Goal: Task Accomplishment & Management: Manage account settings

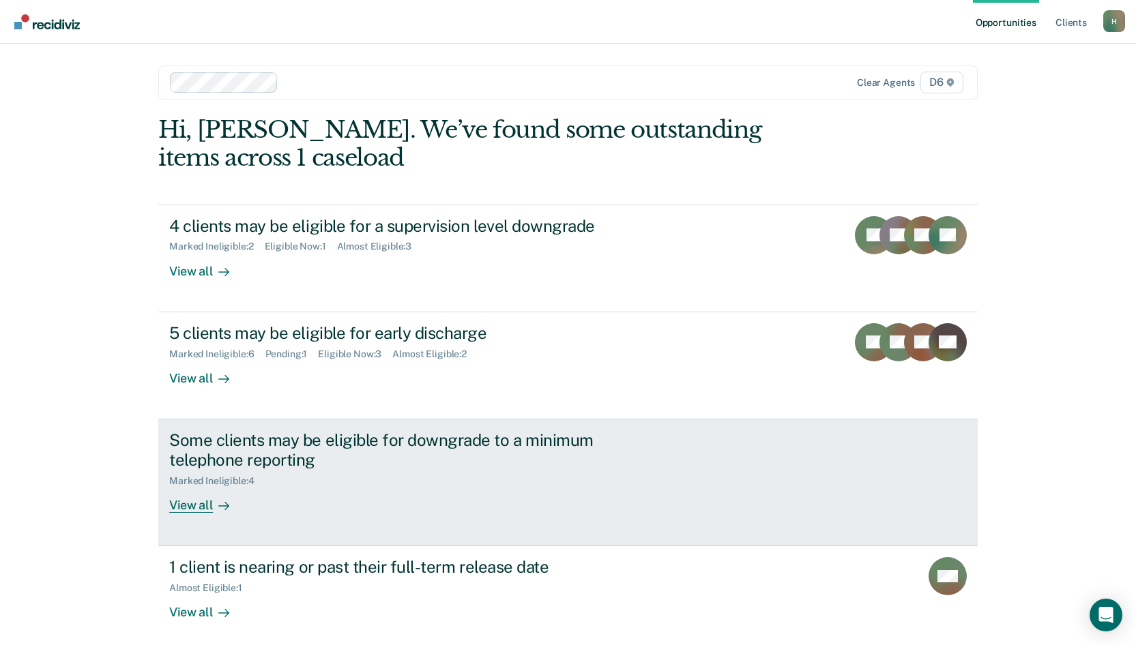
scroll to position [63, 0]
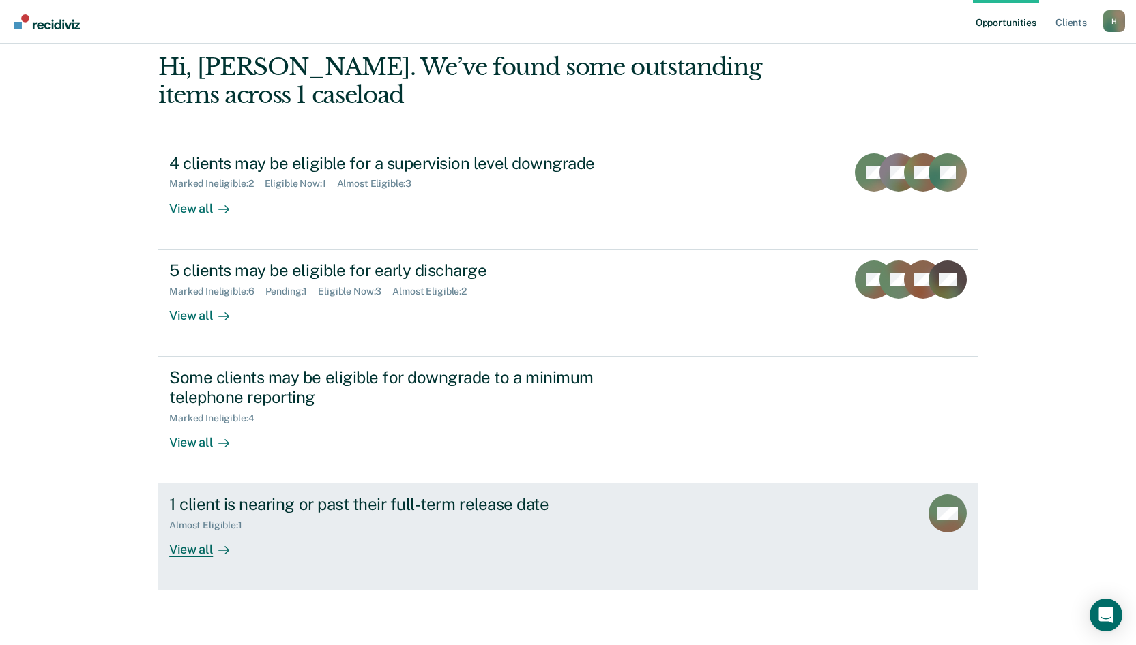
click at [199, 549] on div "View all" at bounding box center [207, 545] width 76 height 27
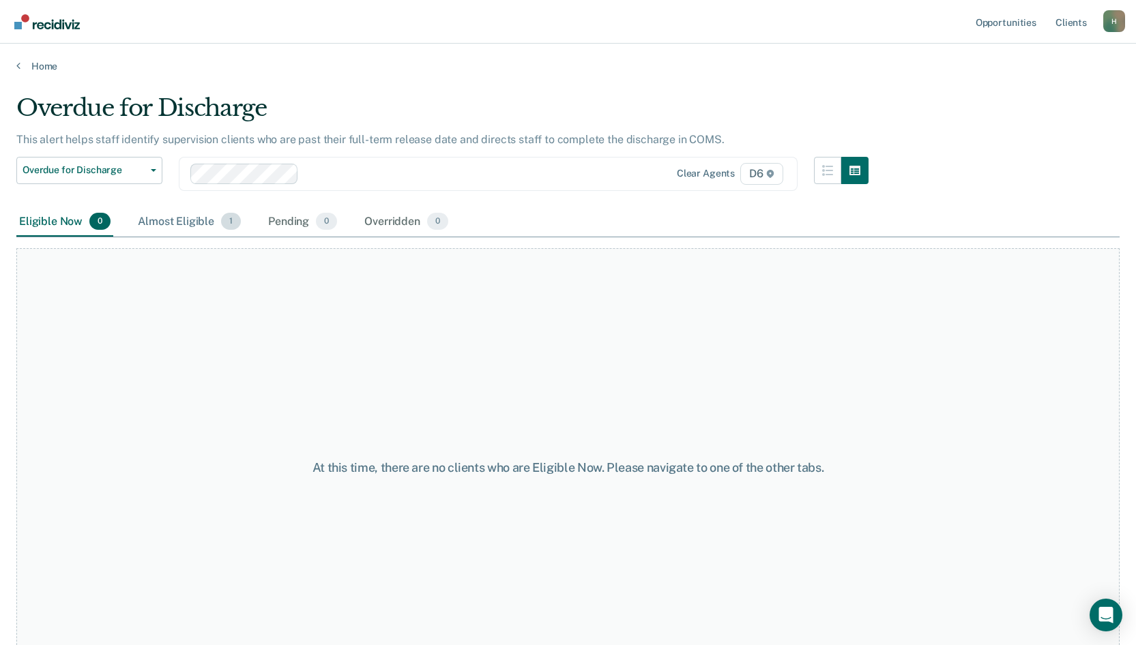
click at [186, 224] on div "Almost Eligible 1" at bounding box center [189, 222] width 108 height 30
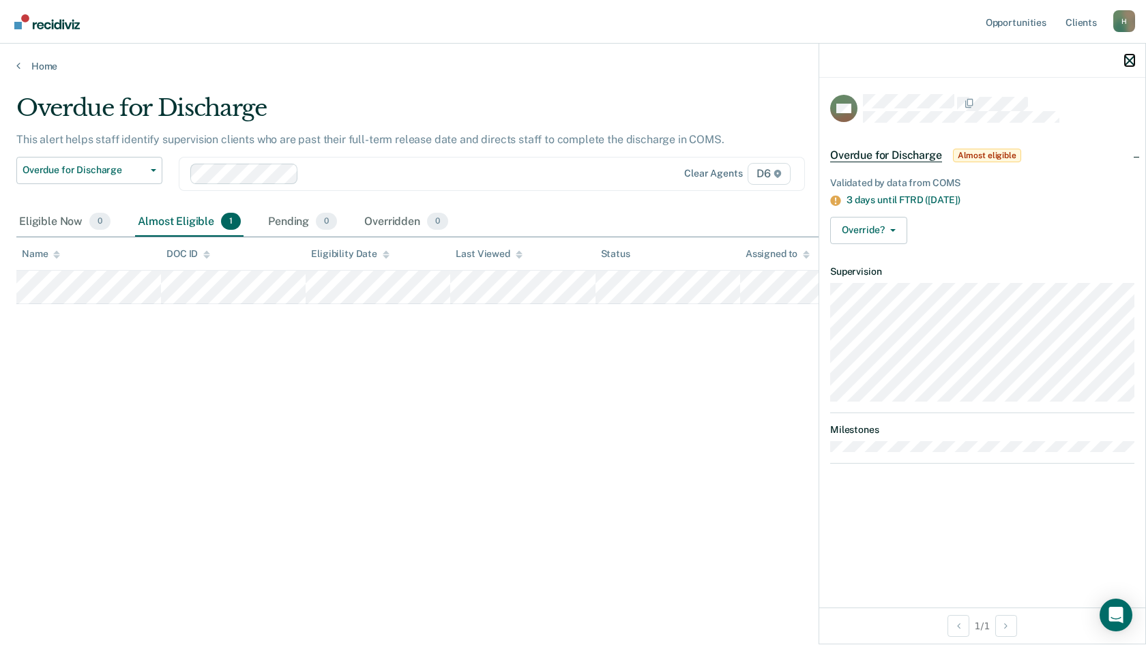
click at [1131, 59] on icon "button" at bounding box center [1130, 61] width 10 height 10
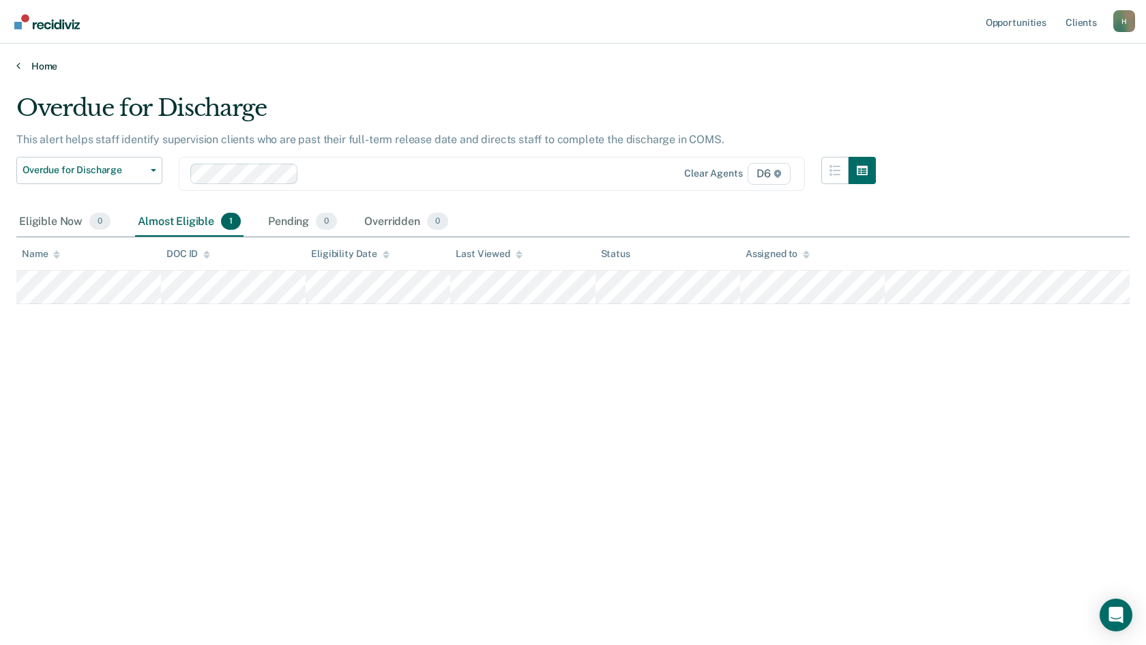
click at [49, 63] on link "Home" at bounding box center [573, 66] width 1114 height 12
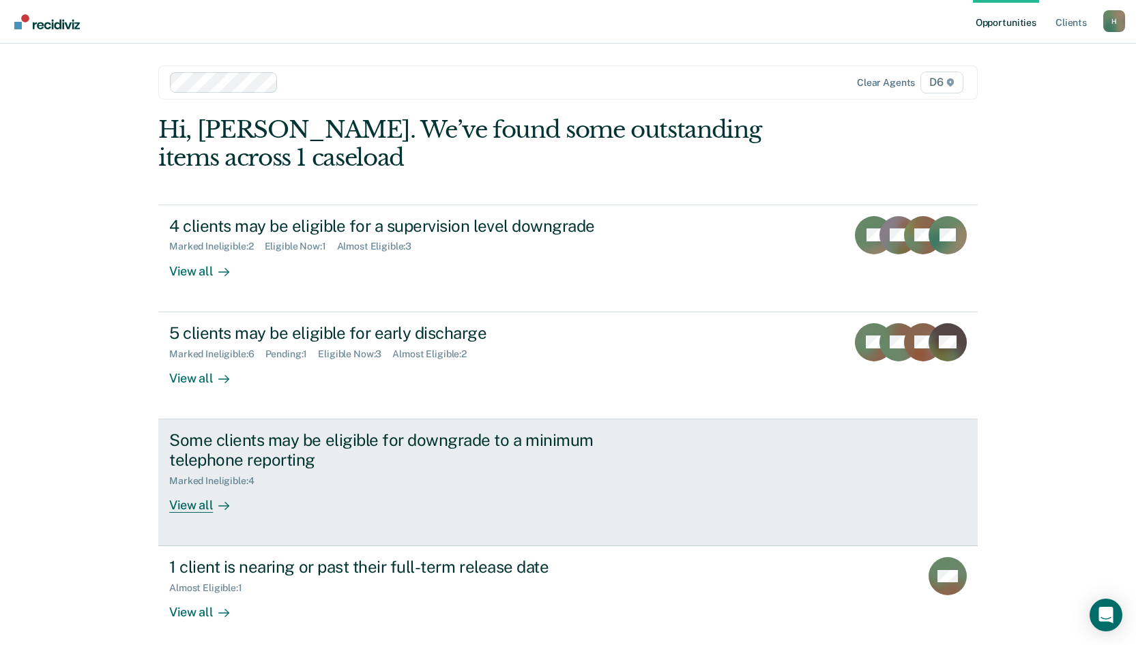
click at [196, 508] on div "View all" at bounding box center [207, 499] width 76 height 27
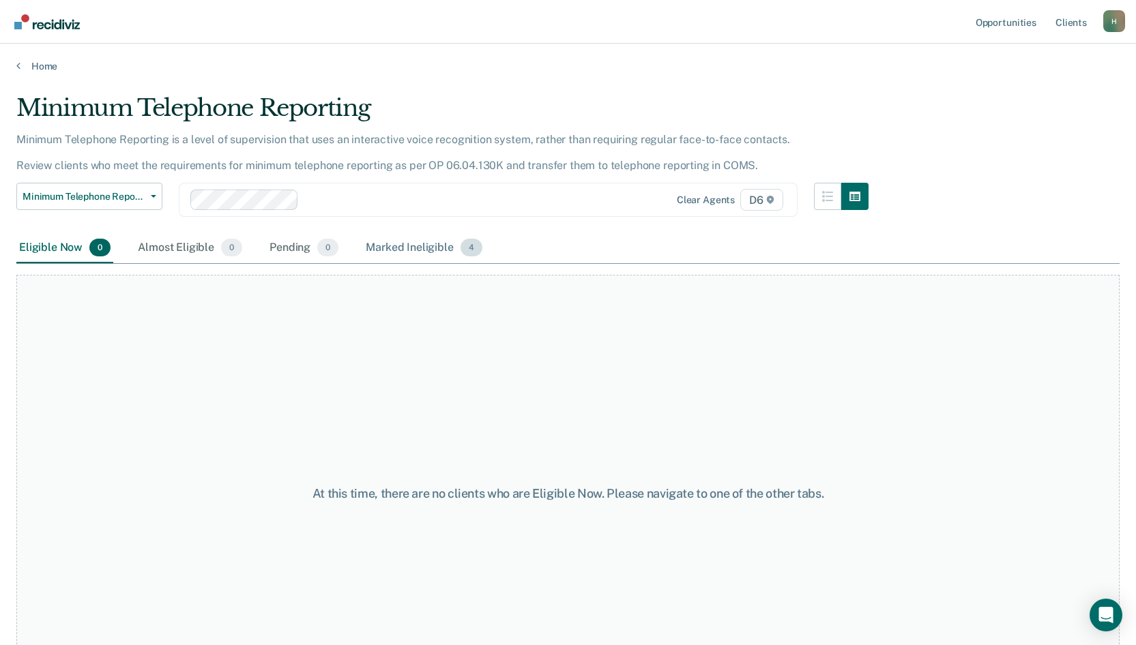
click at [407, 244] on div "Marked Ineligible 4" at bounding box center [424, 248] width 122 height 30
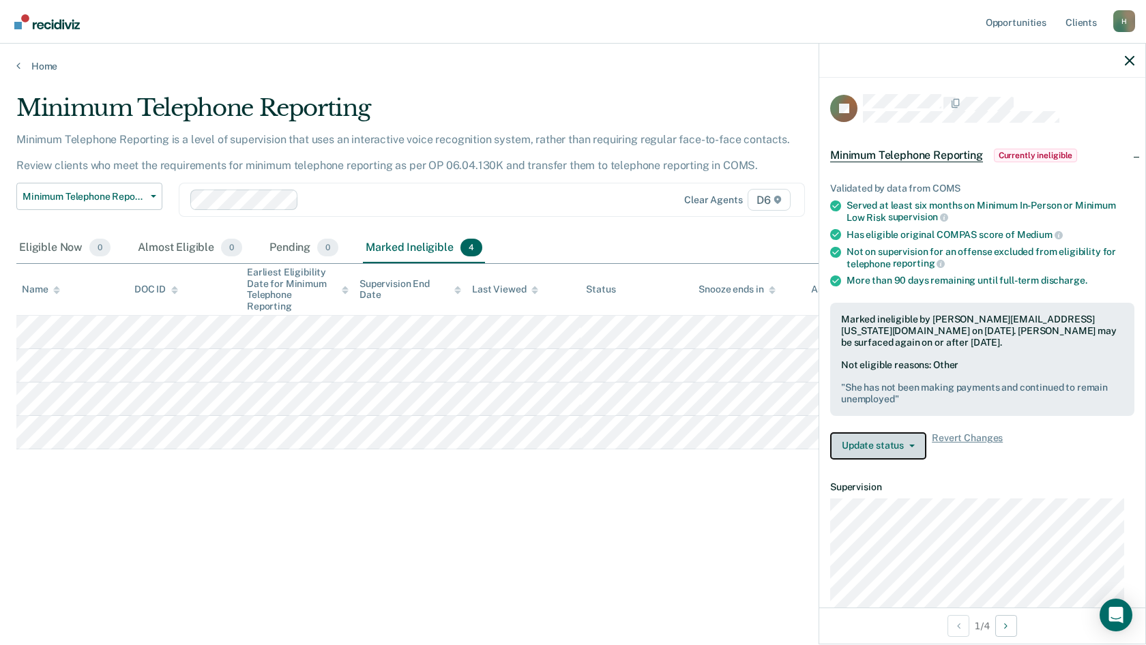
click at [892, 446] on button "Update status" at bounding box center [878, 446] width 96 height 27
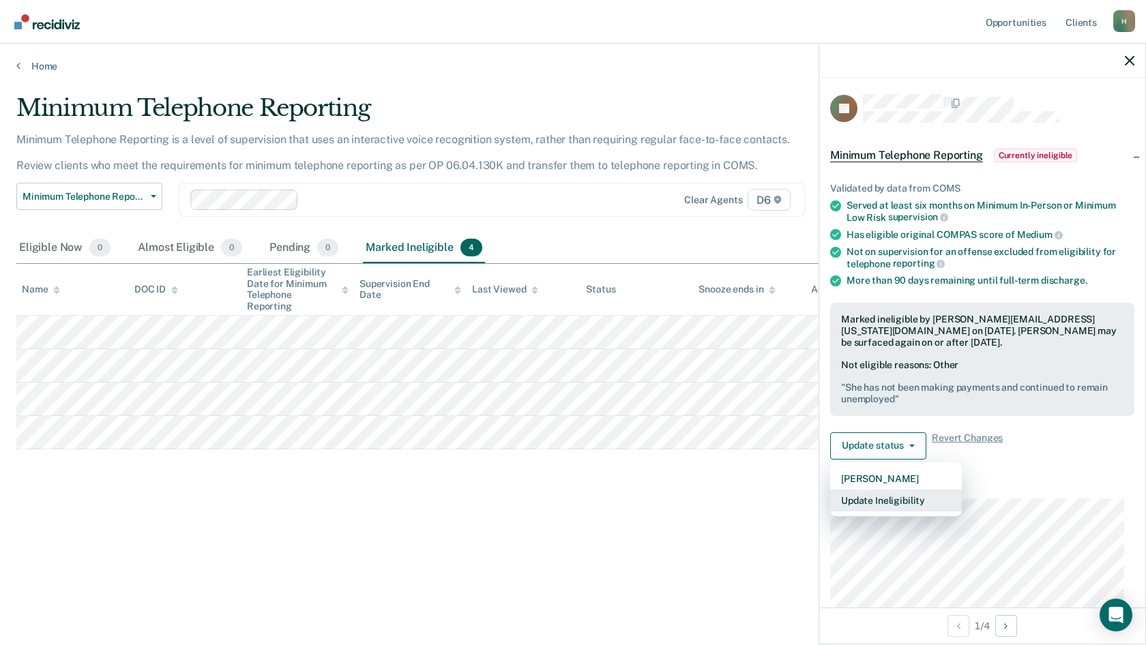
click at [917, 501] on button "Update Ineligibility" at bounding box center [896, 501] width 132 height 22
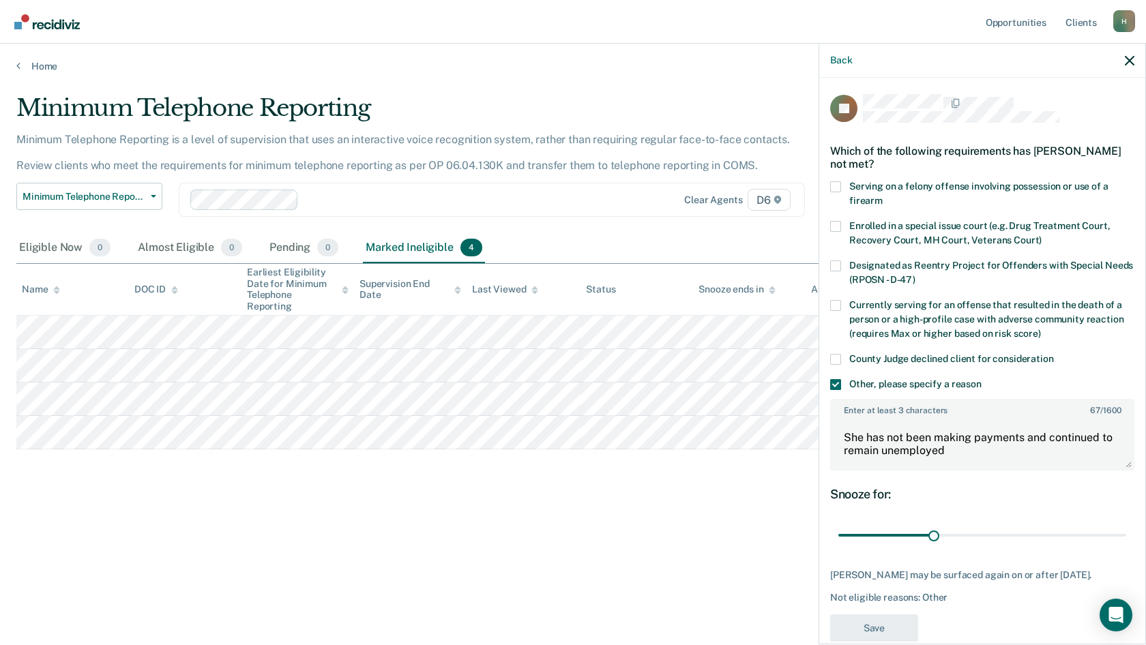
scroll to position [24, 0]
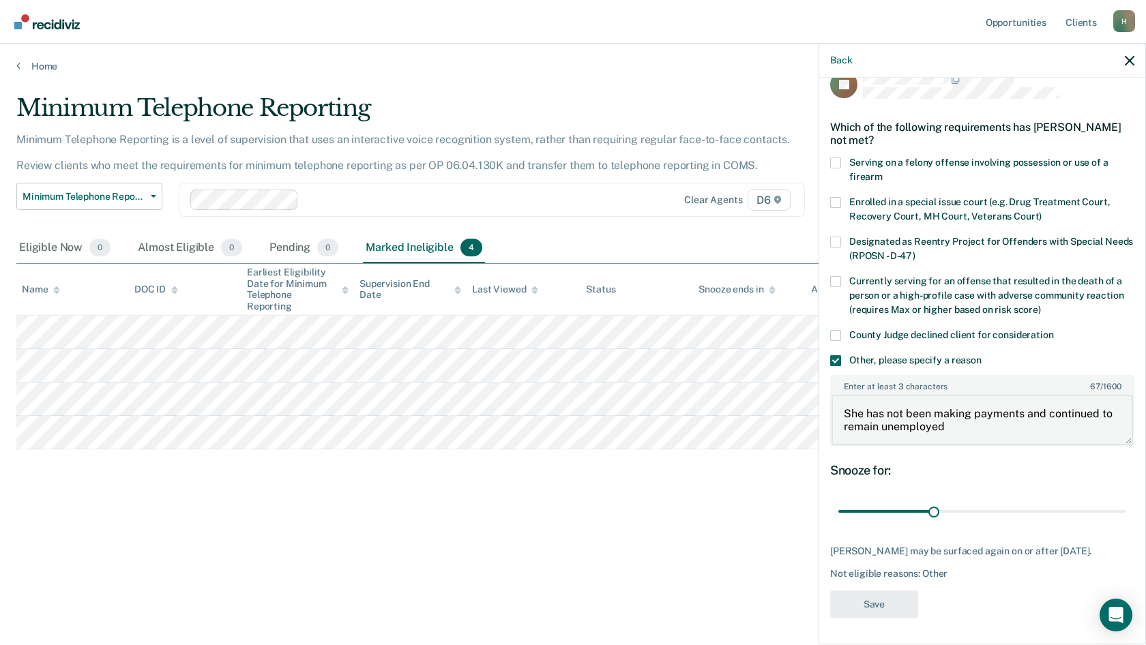
click at [958, 422] on textarea "She has not been making payments and continued to remain unemployed" at bounding box center [983, 420] width 302 height 50
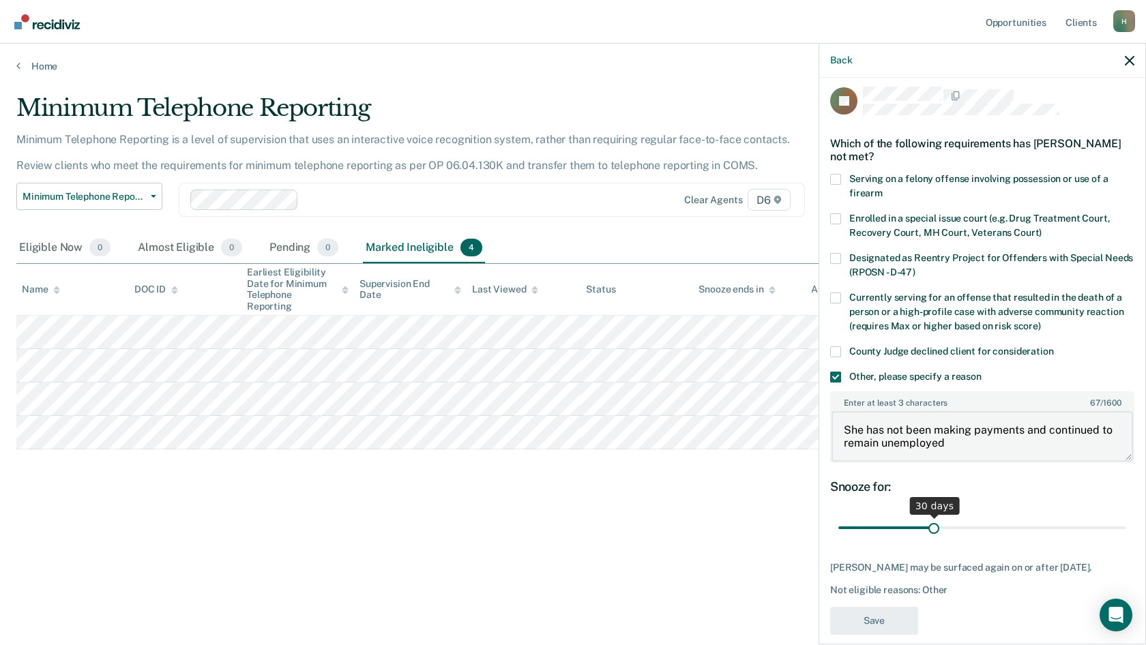
scroll to position [0, 0]
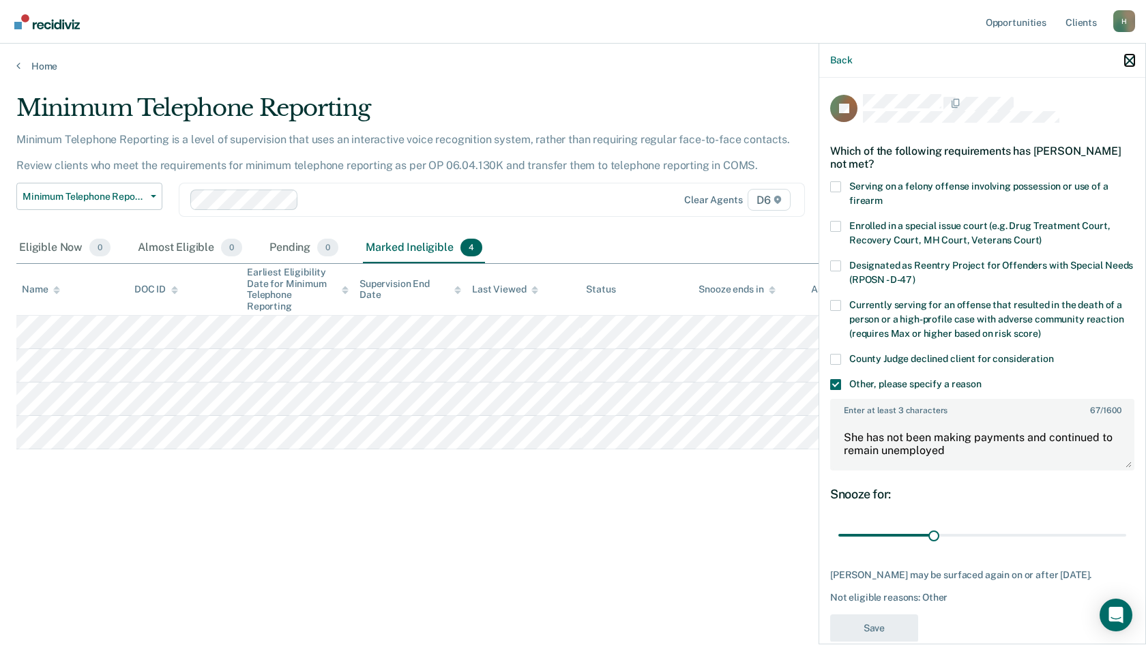
drag, startPoint x: 1129, startPoint y: 59, endPoint x: 1083, endPoint y: 121, distance: 77.1
click at [1065, 149] on div "Back AJ Which of the following requirements has [PERSON_NAME] not met? Serving …" at bounding box center [983, 344] width 328 height 602
click at [1130, 63] on icon "button" at bounding box center [1130, 61] width 10 height 10
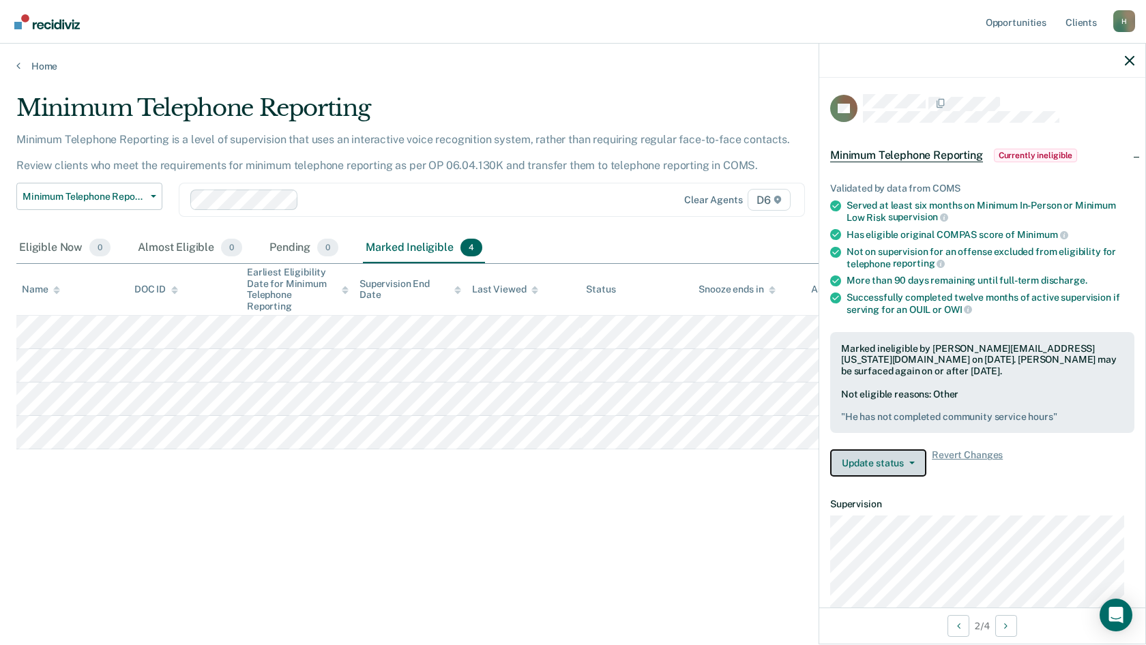
click at [905, 465] on button "Update status" at bounding box center [878, 463] width 96 height 27
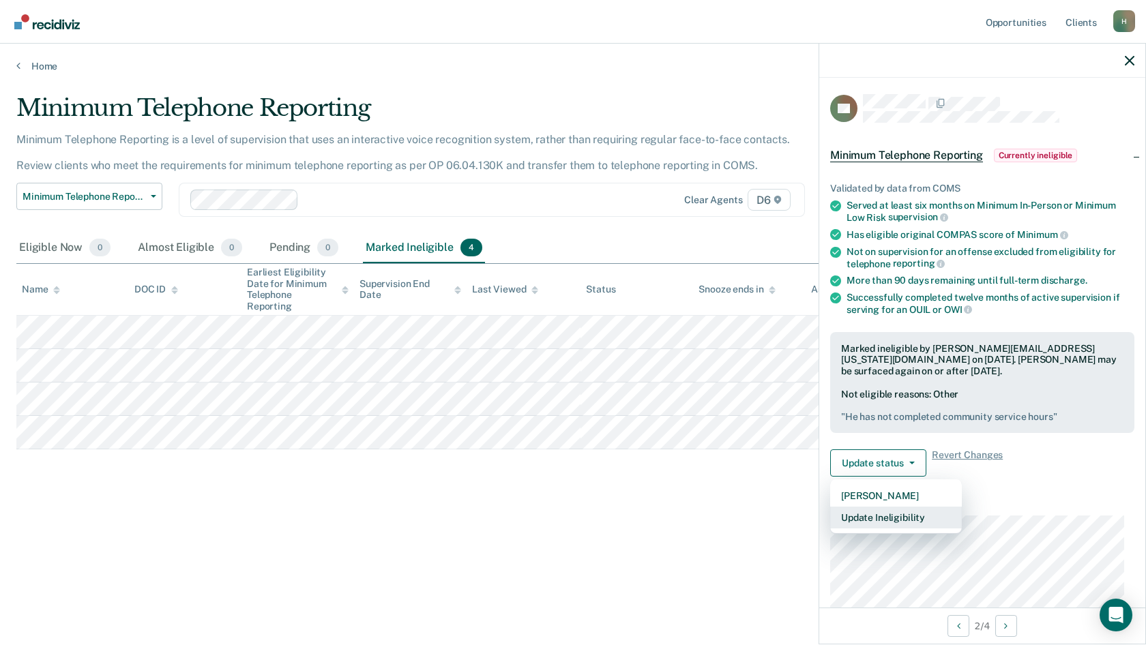
click at [907, 522] on button "Update Ineligibility" at bounding box center [896, 518] width 132 height 22
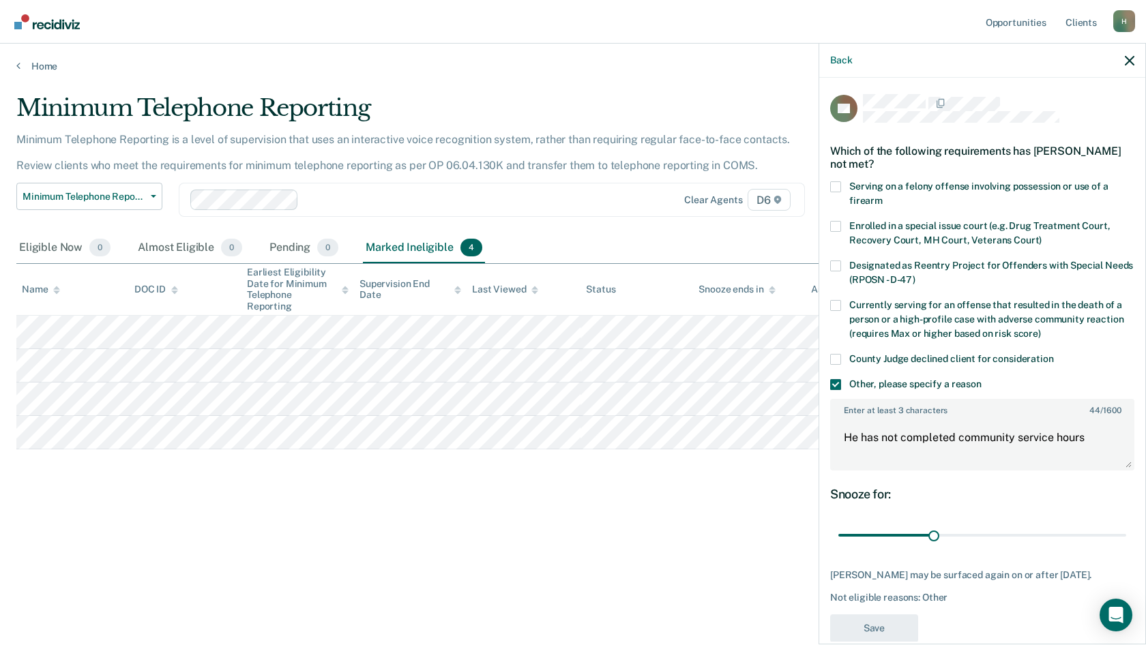
scroll to position [24, 0]
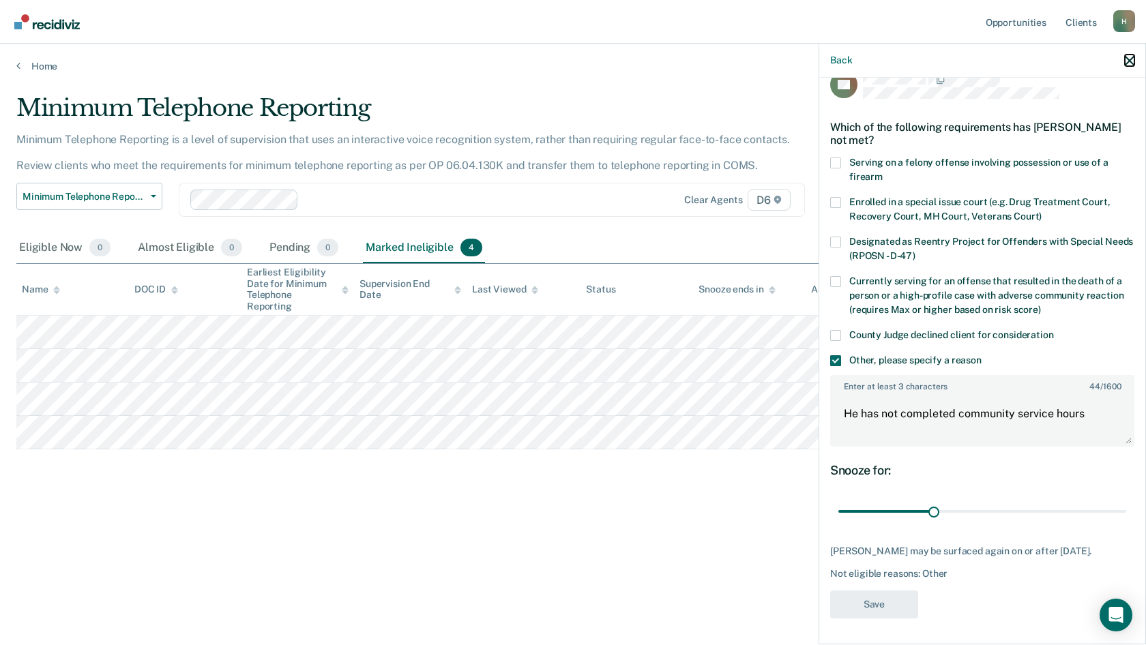
click at [1131, 61] on icon "button" at bounding box center [1130, 61] width 10 height 10
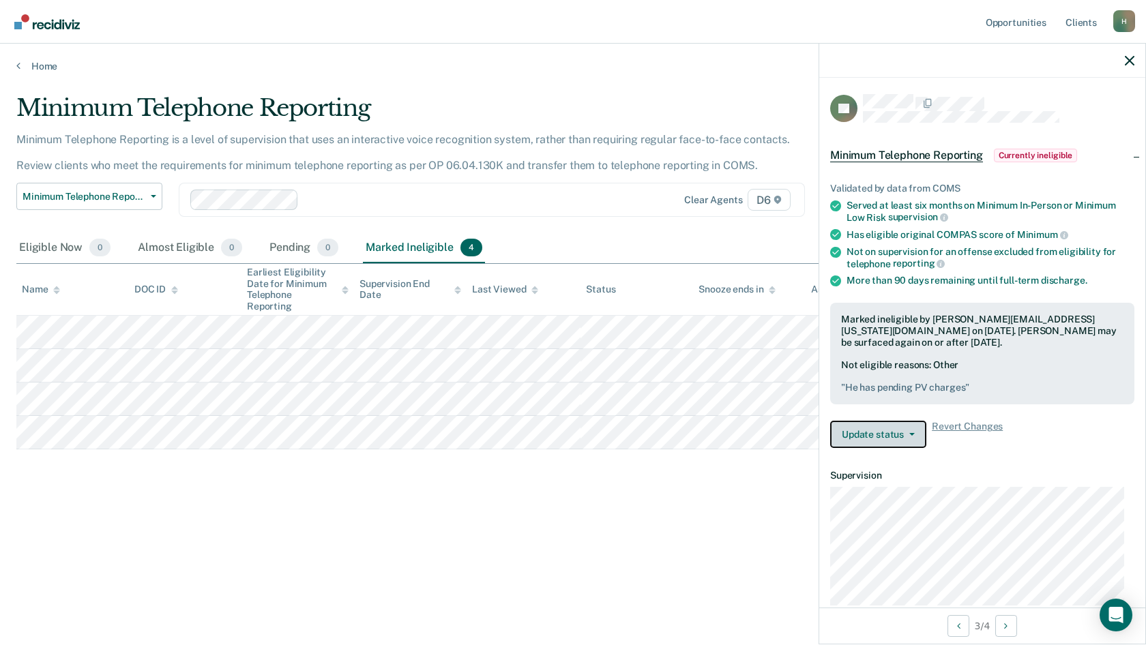
click at [846, 427] on button "Update status" at bounding box center [878, 434] width 96 height 27
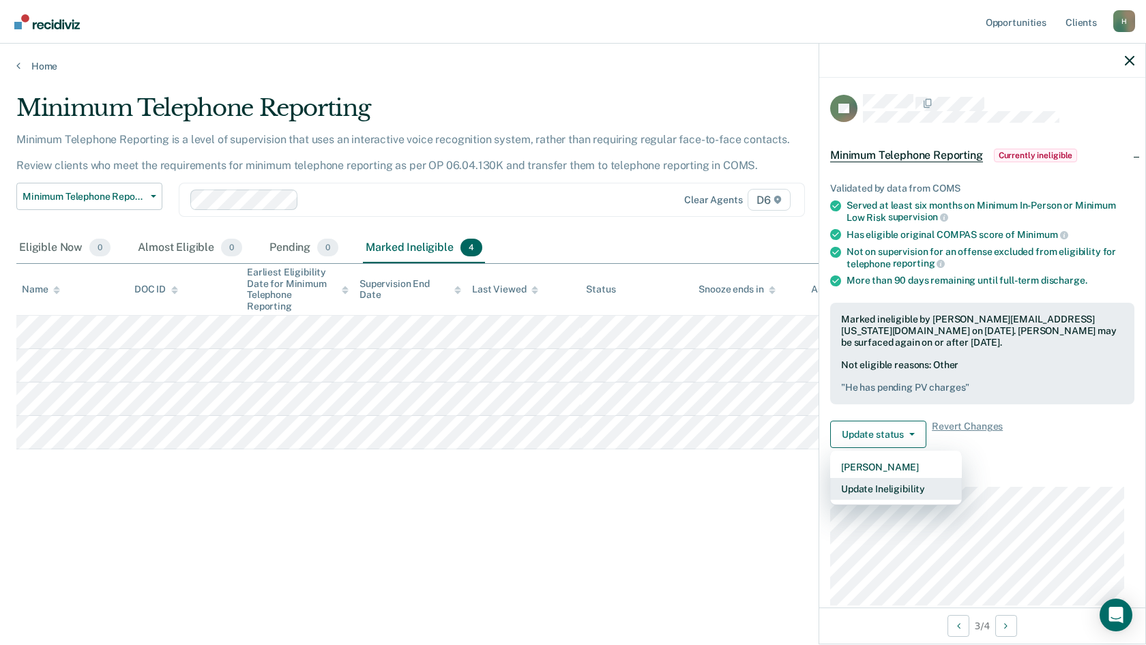
click at [870, 487] on button "Update Ineligibility" at bounding box center [896, 489] width 132 height 22
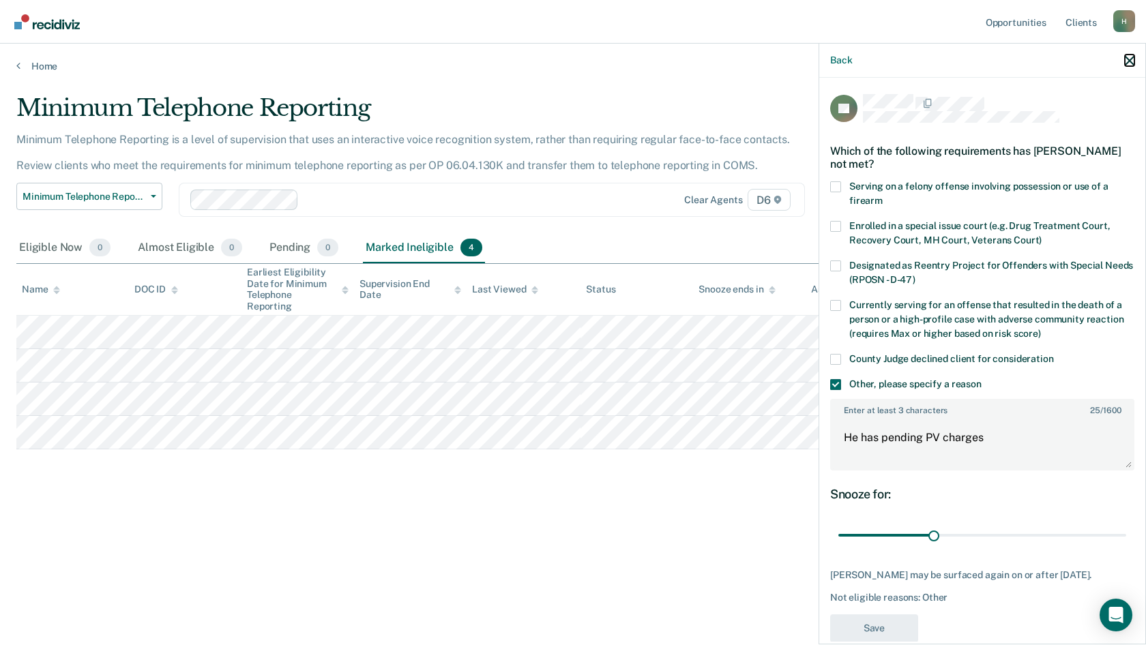
click at [1131, 55] on button "button" at bounding box center [1130, 61] width 10 height 12
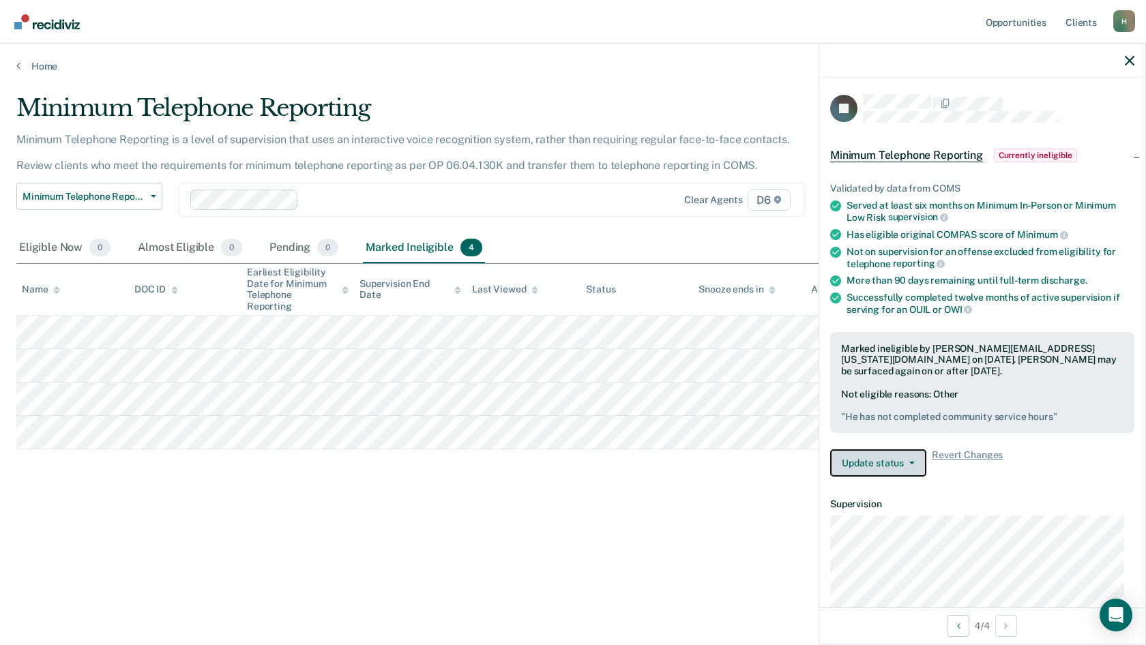
click at [857, 467] on button "Update status" at bounding box center [878, 463] width 96 height 27
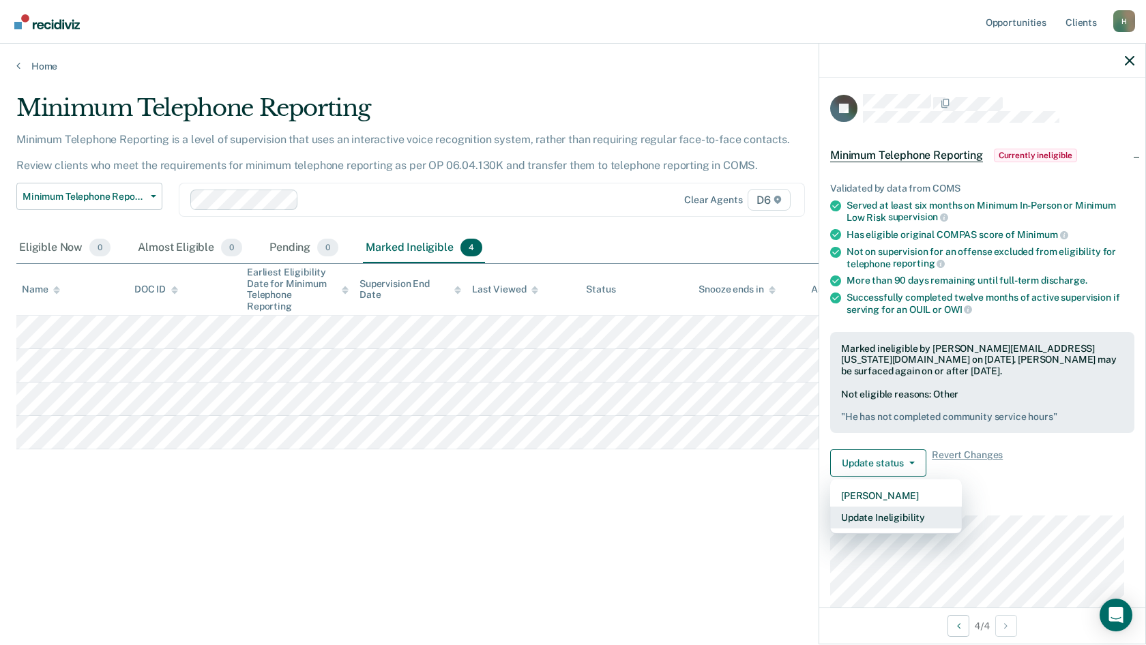
click at [885, 519] on button "Update Ineligibility" at bounding box center [896, 518] width 132 height 22
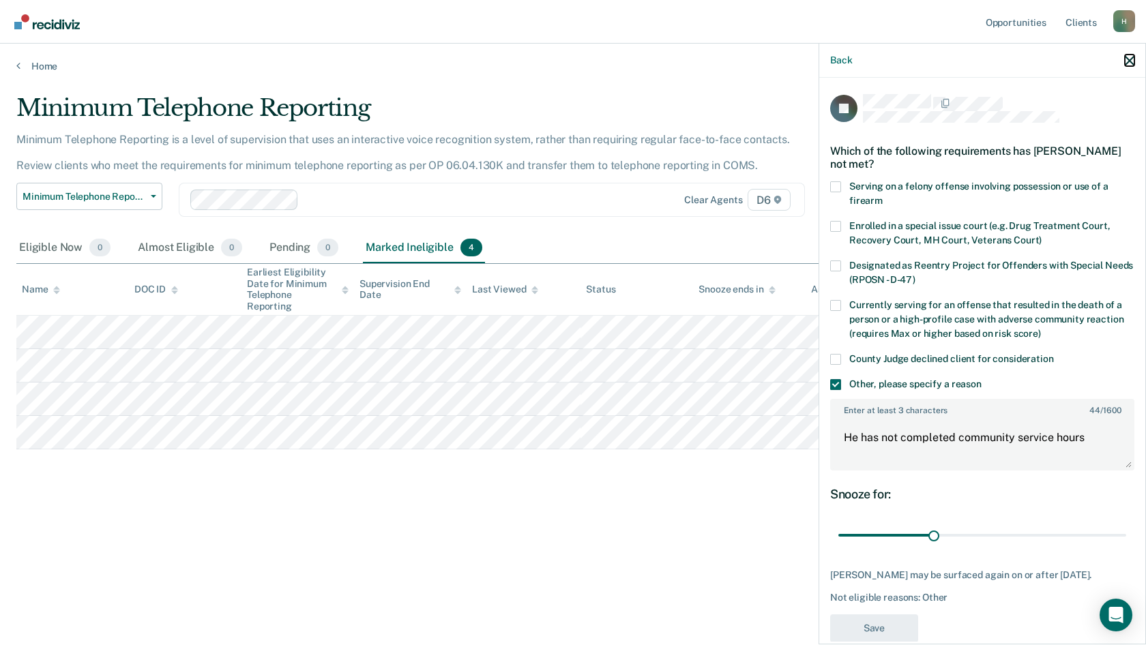
click at [1129, 58] on icon "button" at bounding box center [1130, 61] width 10 height 10
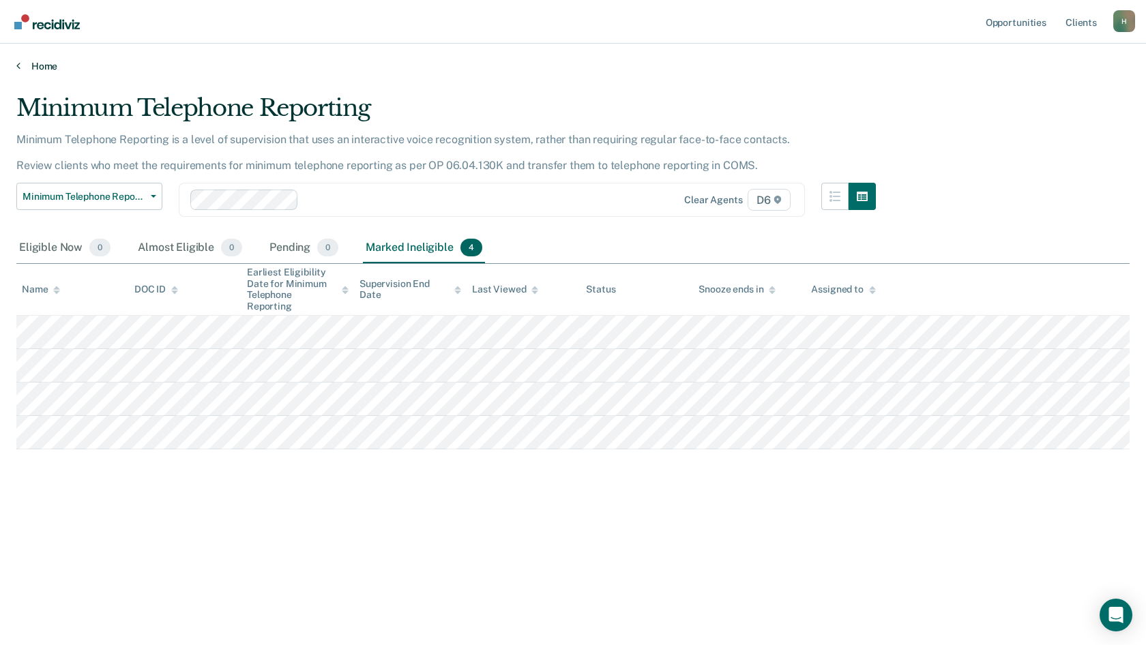
click at [46, 63] on link "Home" at bounding box center [573, 66] width 1114 height 12
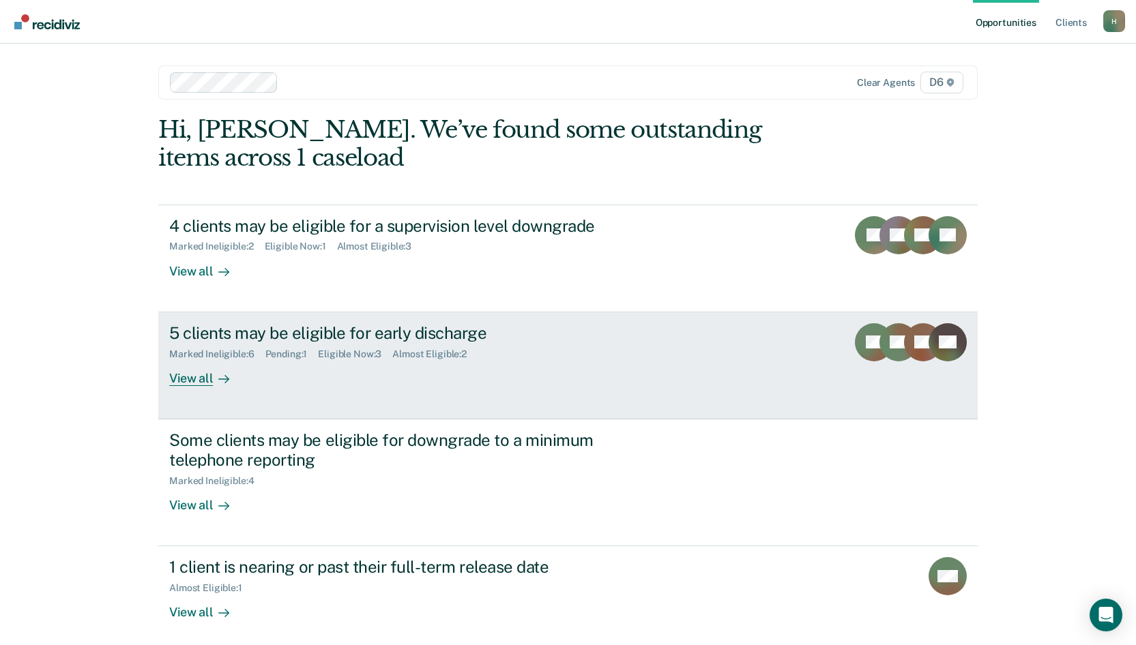
click at [190, 381] on div "View all" at bounding box center [207, 373] width 76 height 27
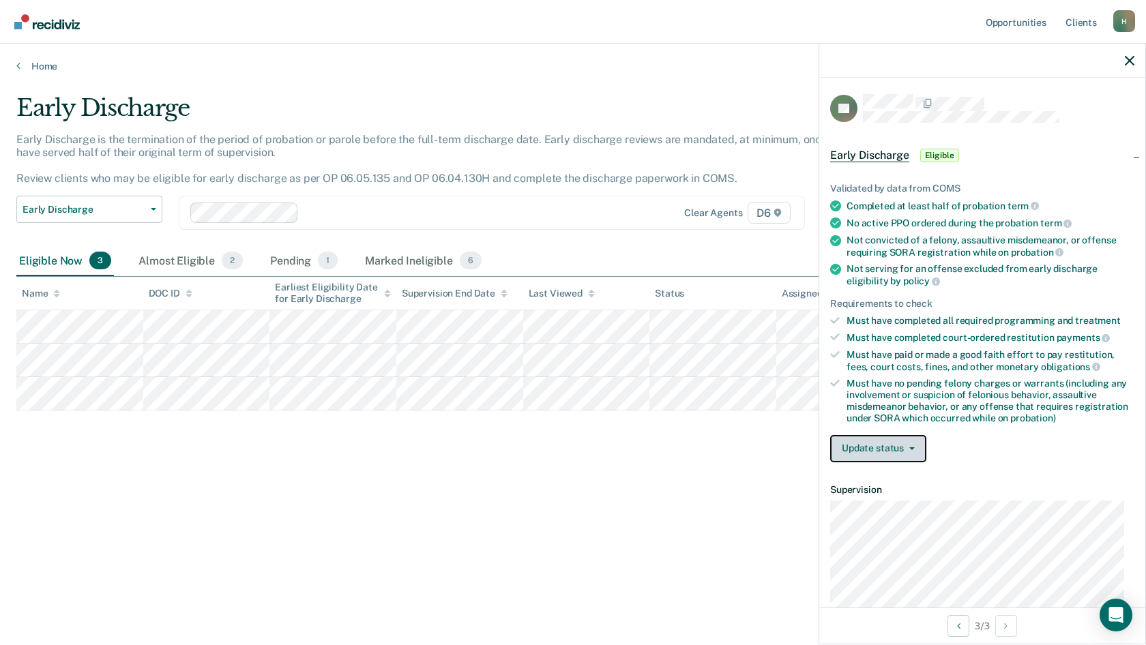
click at [907, 445] on button "Update status" at bounding box center [878, 448] width 96 height 27
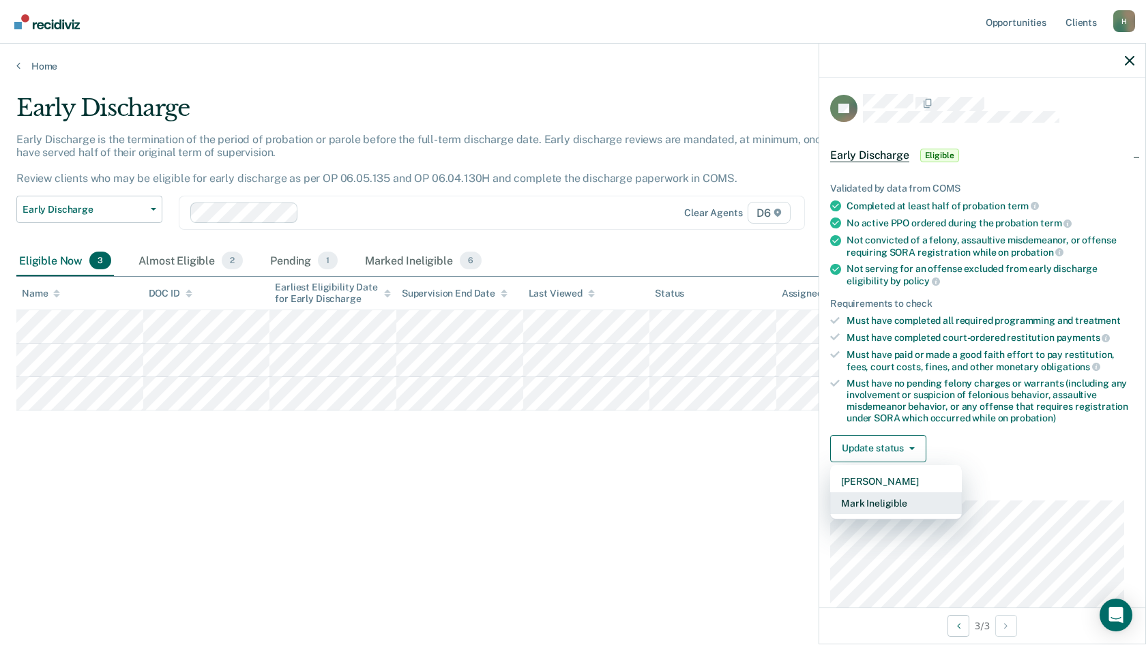
click at [880, 499] on button "Mark Ineligible" at bounding box center [896, 504] width 132 height 22
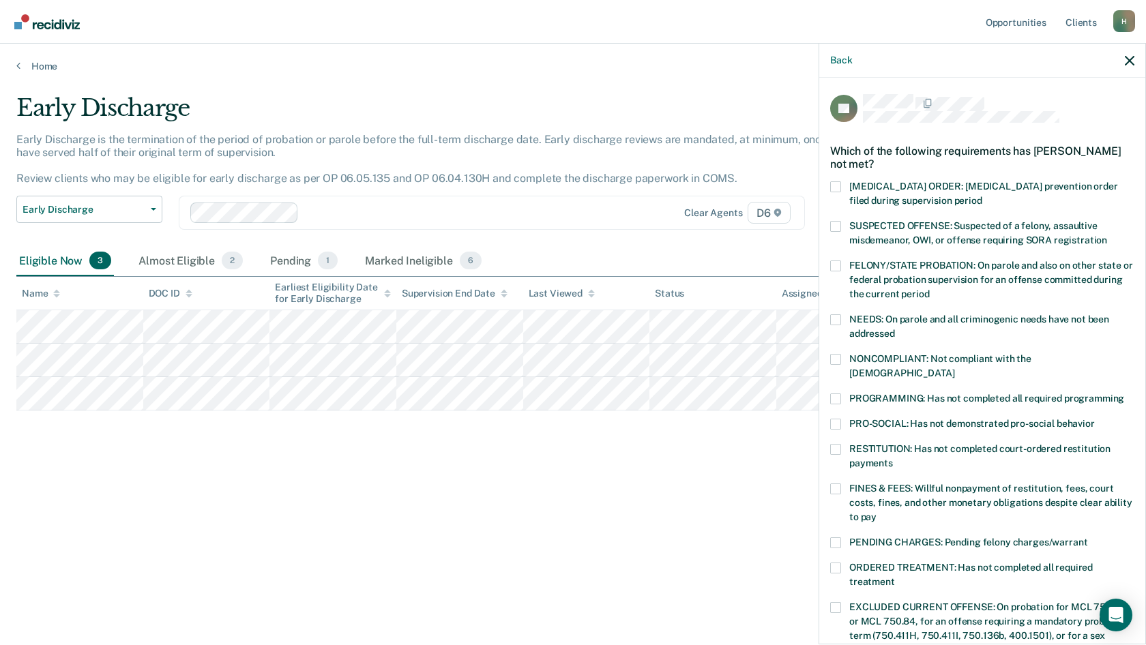
click at [836, 360] on span at bounding box center [835, 359] width 11 height 11
click at [955, 368] on input "NONCOMPLIANT: Not compliant with the [DEMOGRAPHIC_DATA]" at bounding box center [955, 368] width 0 height 0
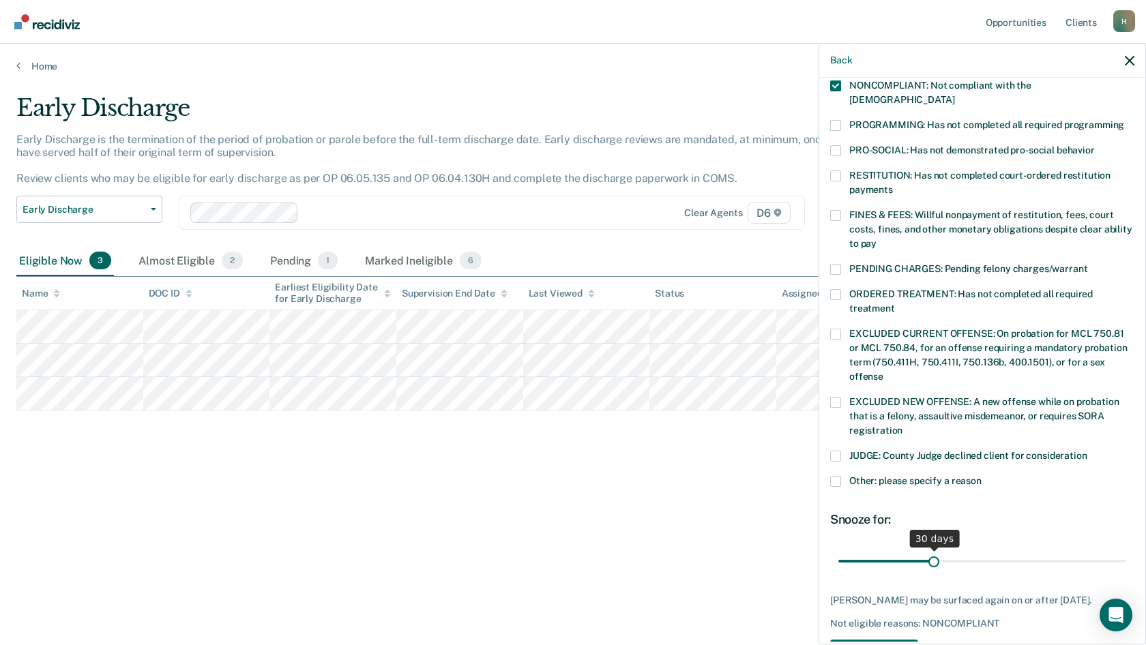
scroll to position [308, 0]
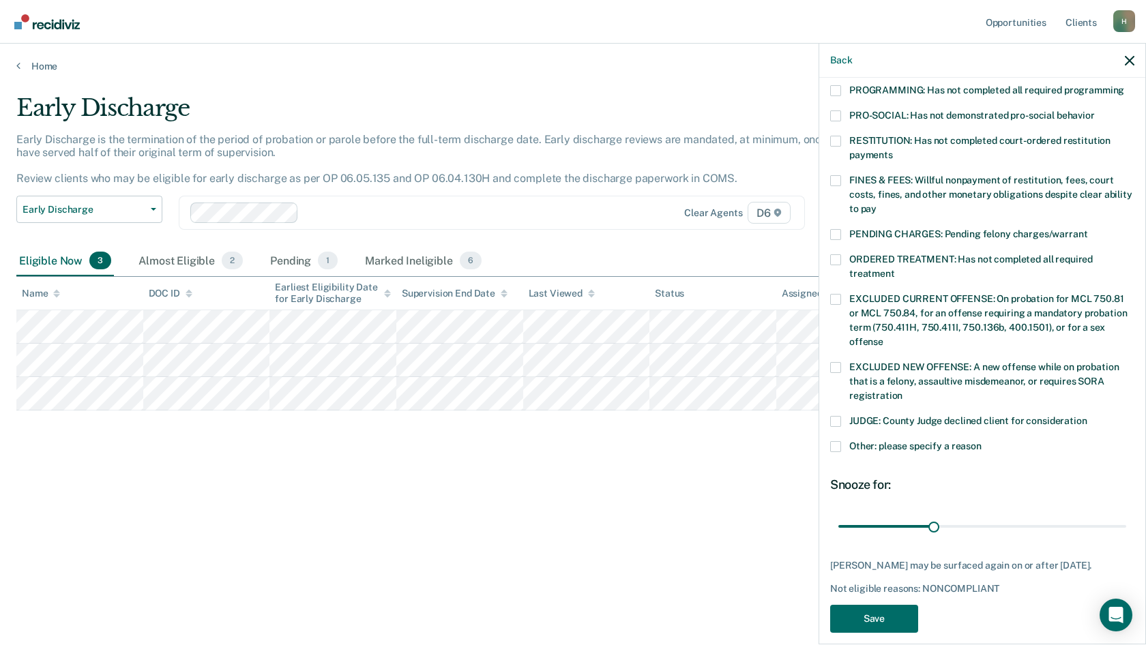
click at [839, 441] on span at bounding box center [835, 446] width 11 height 11
click at [982, 441] on input "Other: please specify a reason" at bounding box center [982, 441] width 0 height 0
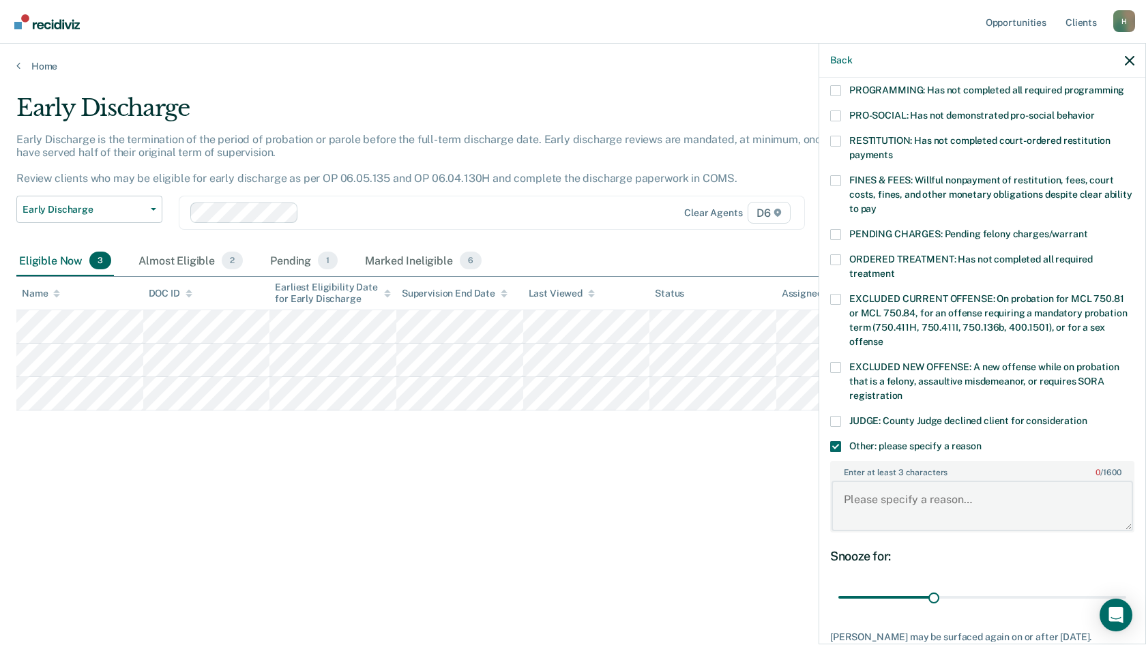
click at [858, 491] on textarea "Enter at least 3 characters 0 / 1600" at bounding box center [983, 506] width 302 height 50
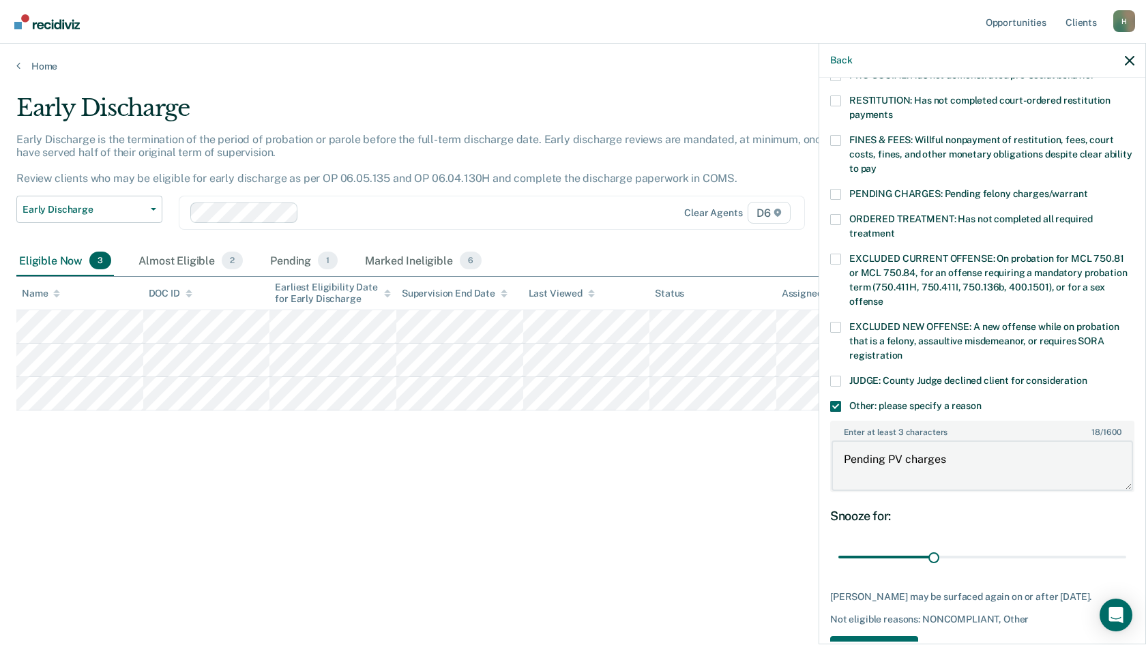
scroll to position [380, 0]
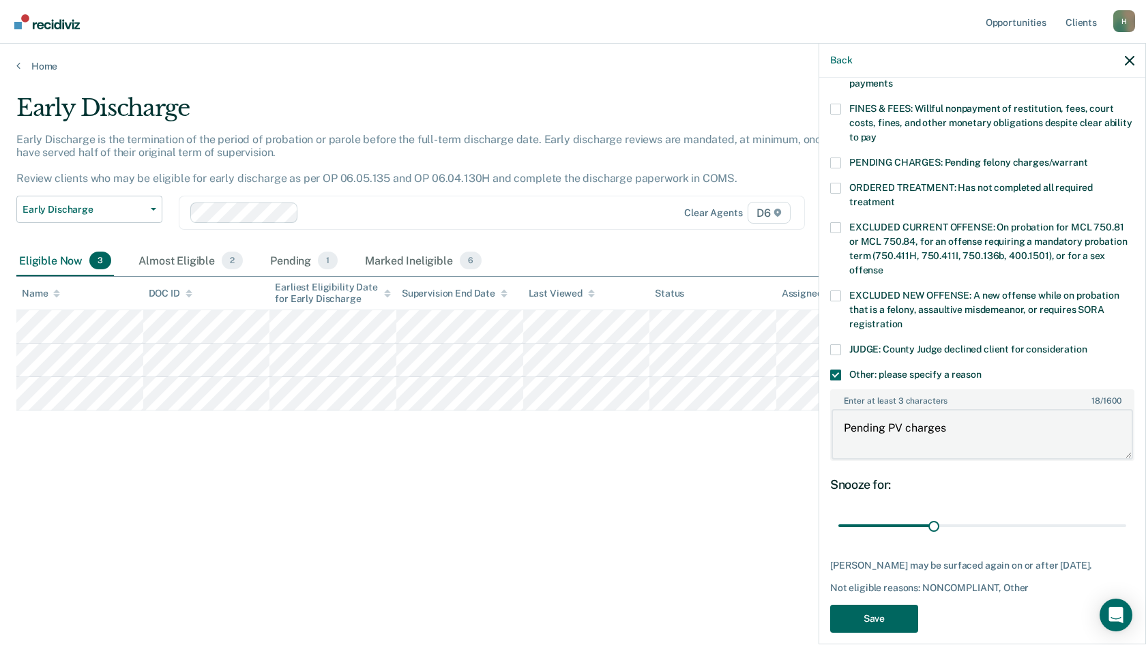
type textarea "Pending PV charges"
click at [891, 614] on button "Save" at bounding box center [874, 619] width 88 height 28
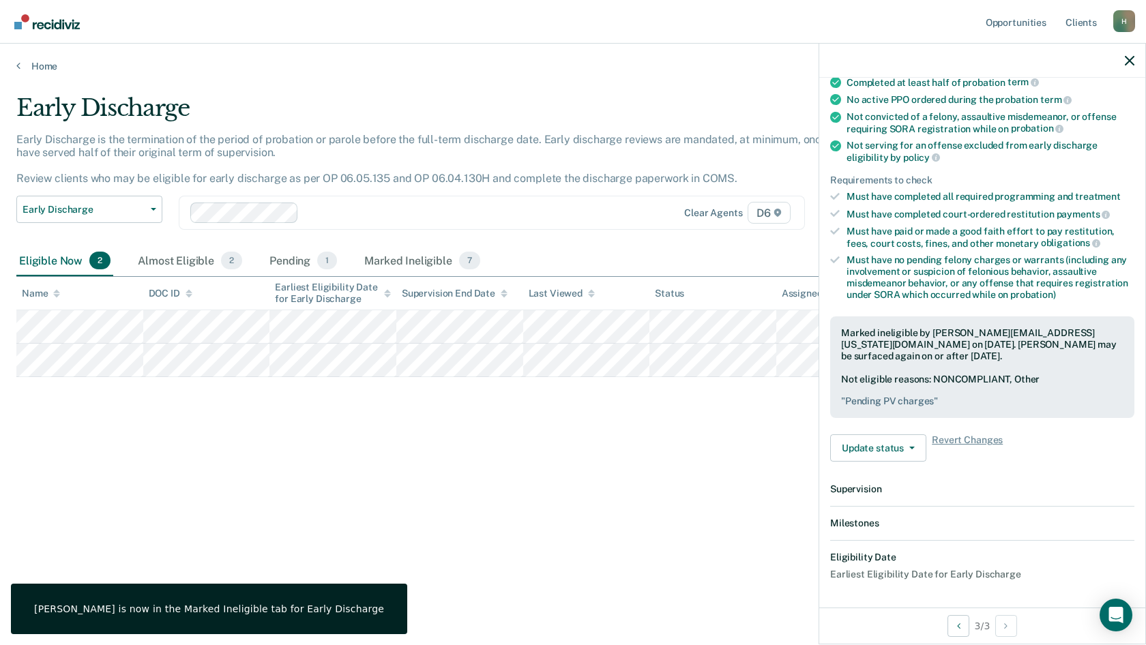
scroll to position [306, 0]
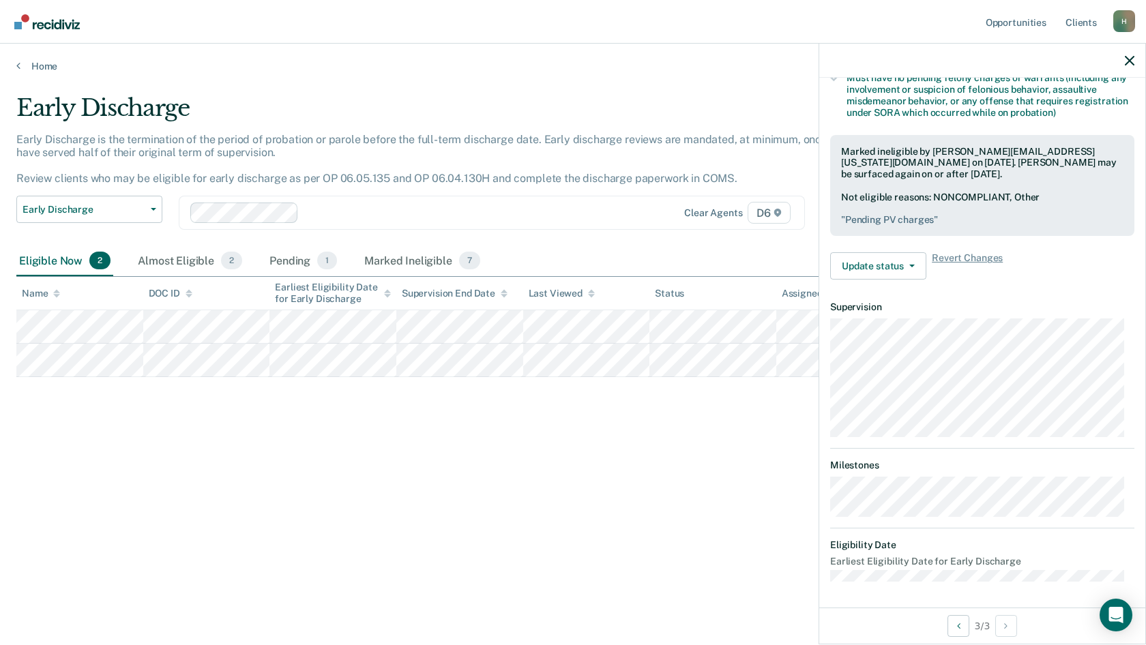
click at [1135, 59] on div at bounding box center [982, 61] width 326 height 34
click at [1131, 59] on icon "button" at bounding box center [1130, 61] width 10 height 10
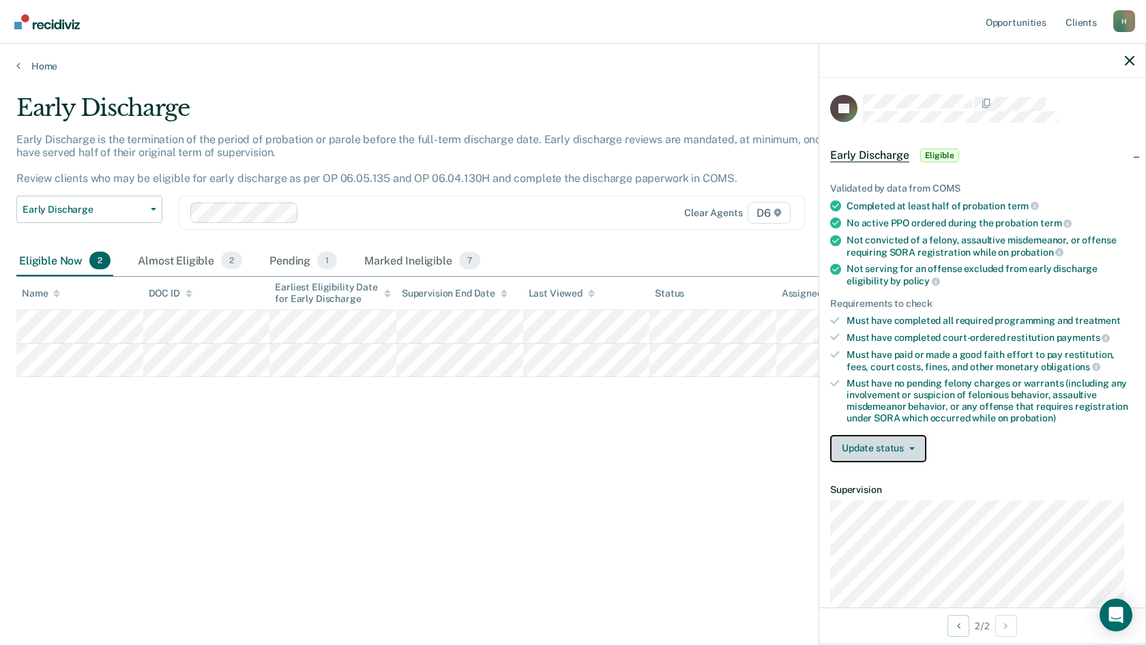
click at [918, 446] on button "Update status" at bounding box center [878, 448] width 96 height 27
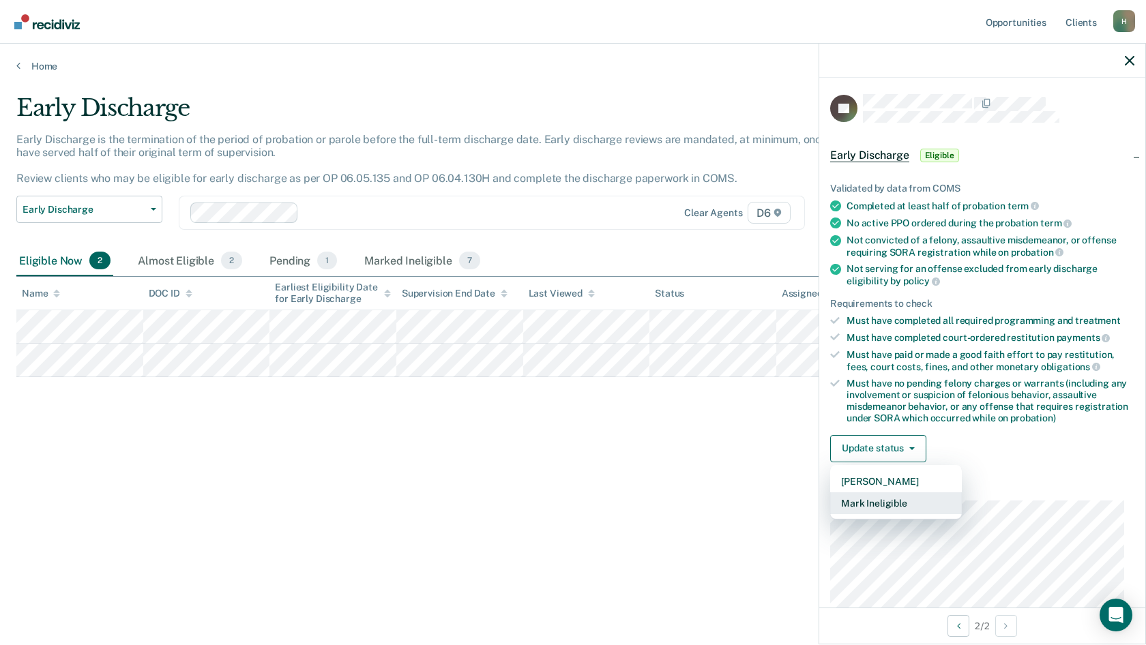
click at [897, 505] on button "Mark Ineligible" at bounding box center [896, 504] width 132 height 22
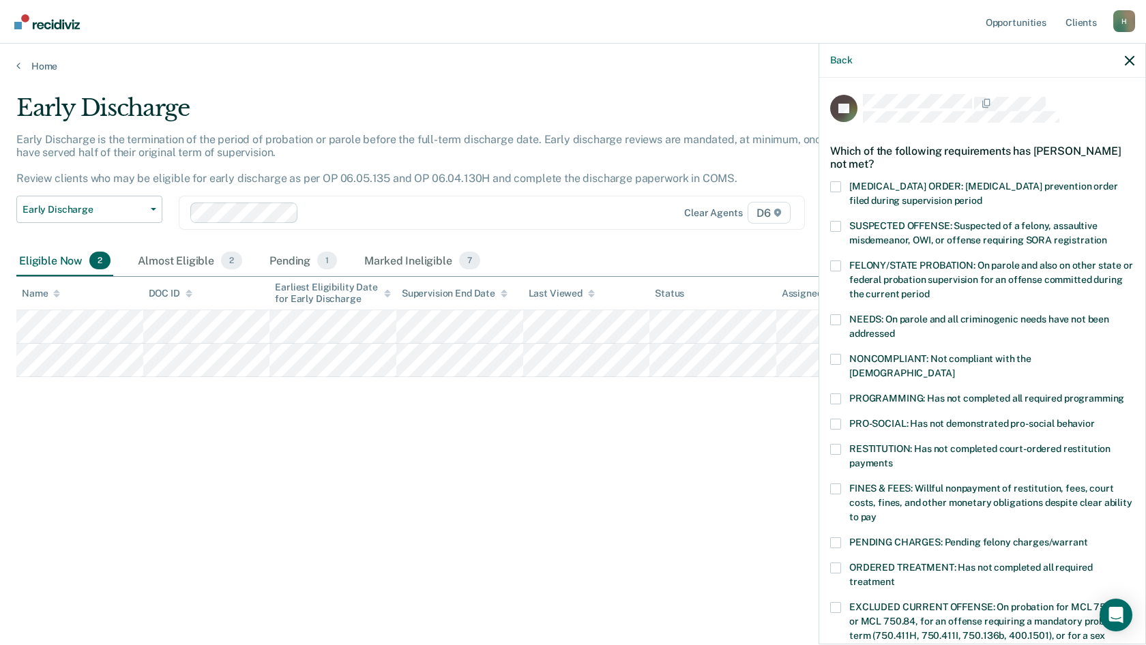
click at [838, 362] on span at bounding box center [835, 359] width 11 height 11
click at [955, 368] on input "NONCOMPLIANT: Not compliant with the [DEMOGRAPHIC_DATA]" at bounding box center [955, 368] width 0 height 0
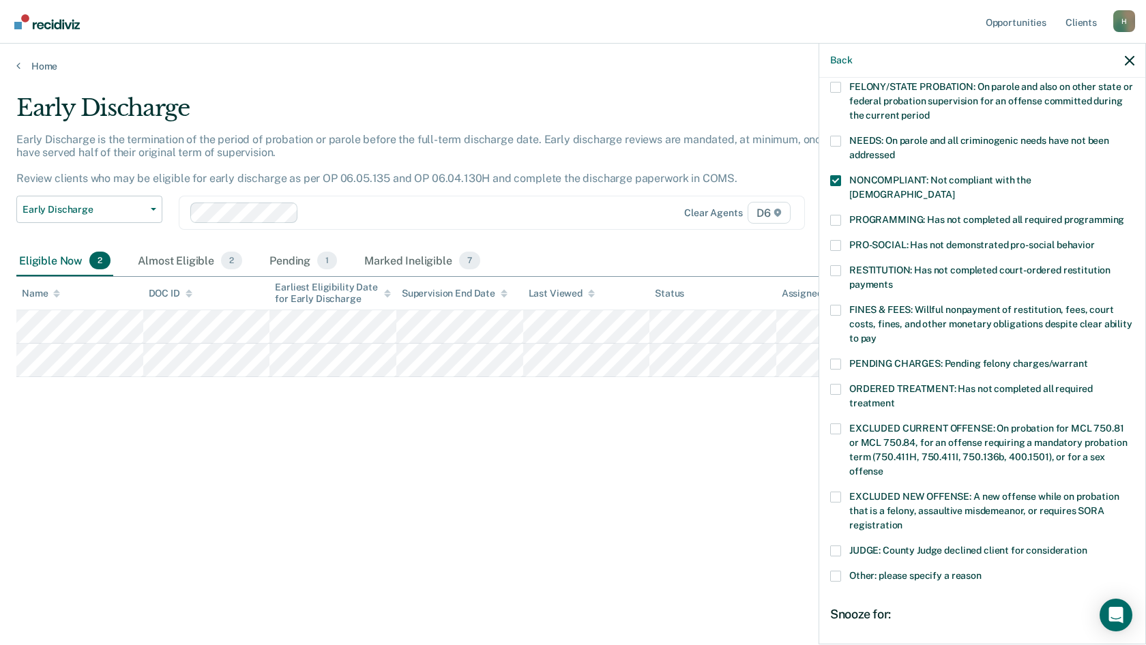
scroll to position [320, 0]
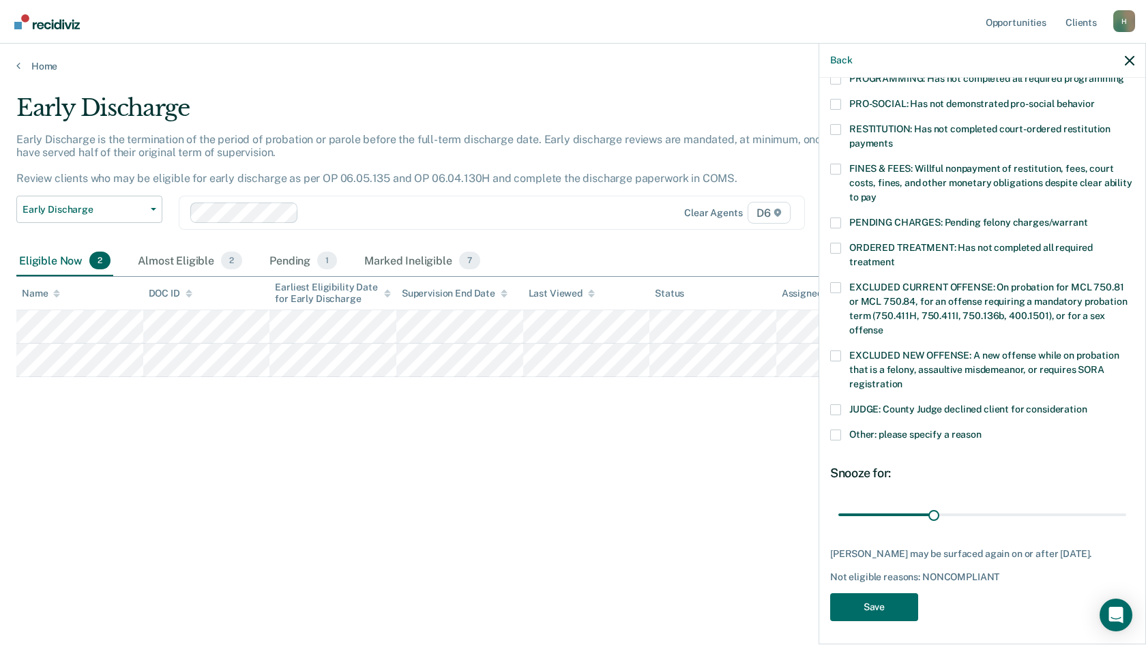
click at [839, 430] on span at bounding box center [835, 435] width 11 height 11
click at [982, 430] on input "Other: please specify a reason" at bounding box center [982, 430] width 0 height 0
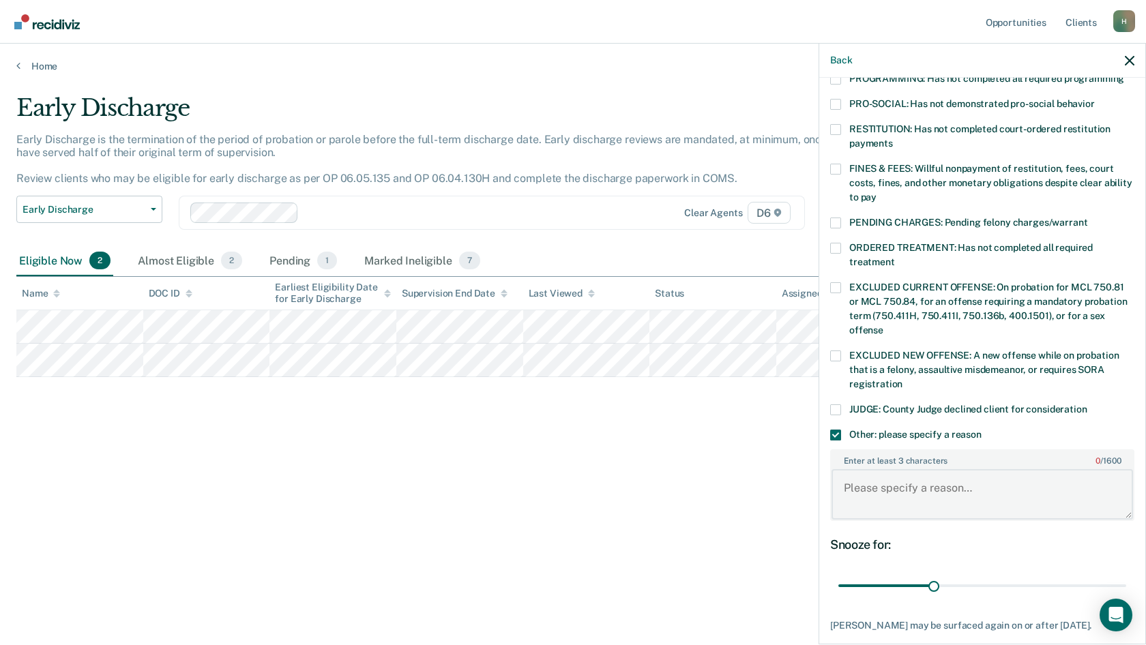
click at [853, 487] on textarea "Enter at least 3 characters 0 / 1600" at bounding box center [983, 494] width 302 height 50
click at [873, 474] on textarea "He is unemployed," at bounding box center [983, 494] width 302 height 50
click at [1044, 471] on textarea "He is on tether. He is also unemployed," at bounding box center [983, 494] width 302 height 50
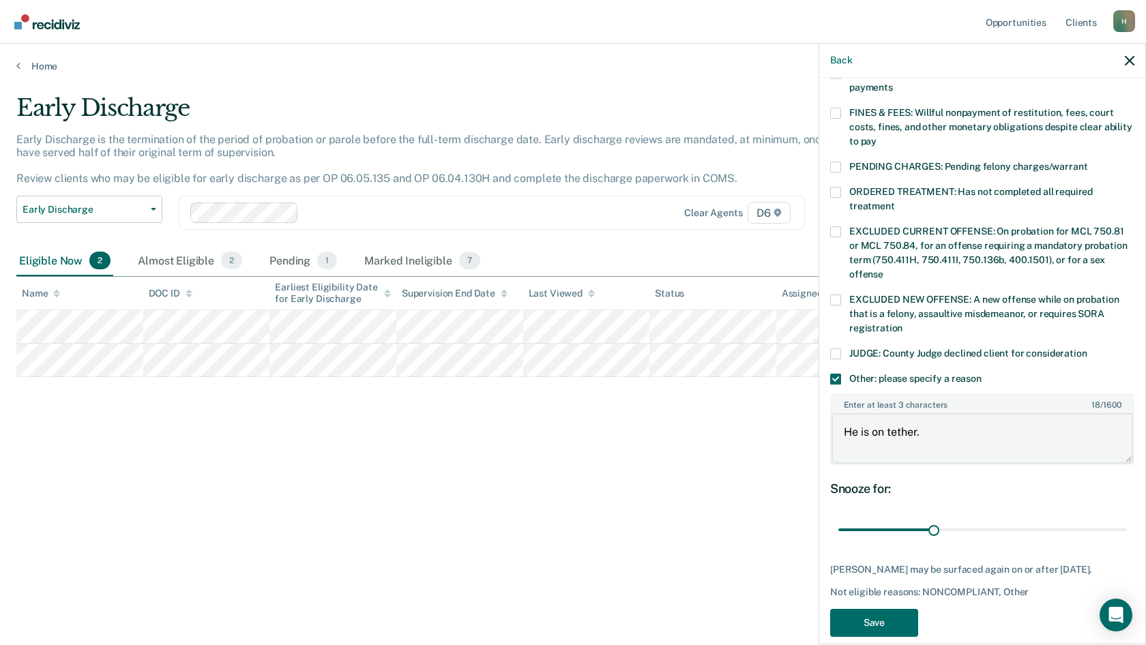
scroll to position [392, 0]
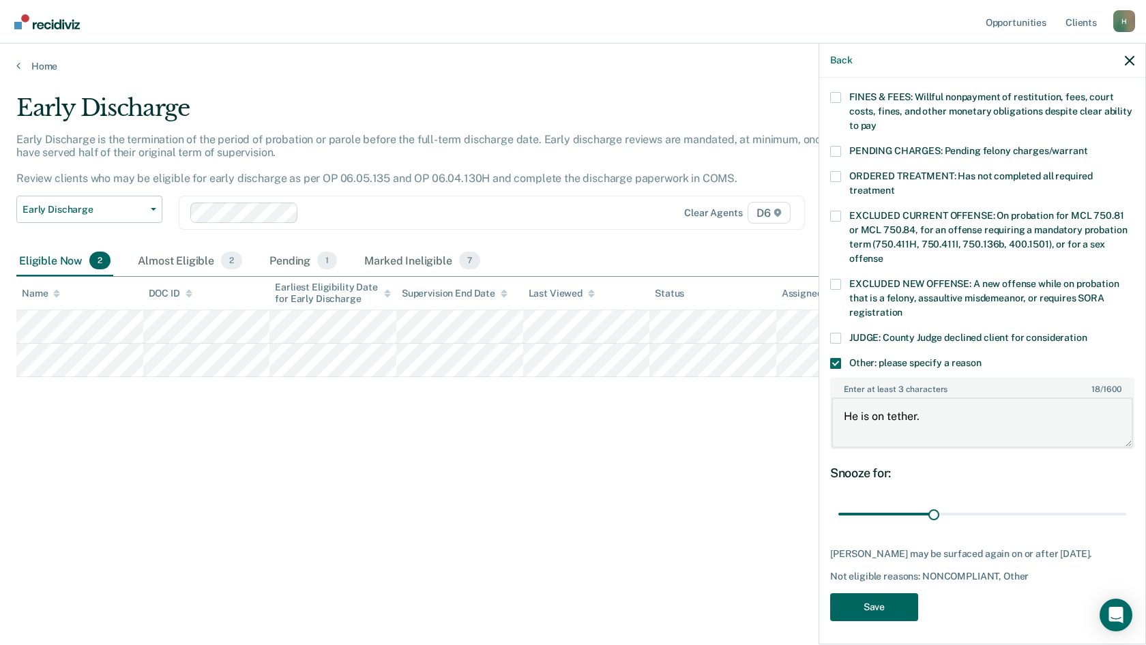
type textarea "He is on tether."
click at [888, 602] on button "Save" at bounding box center [874, 608] width 88 height 28
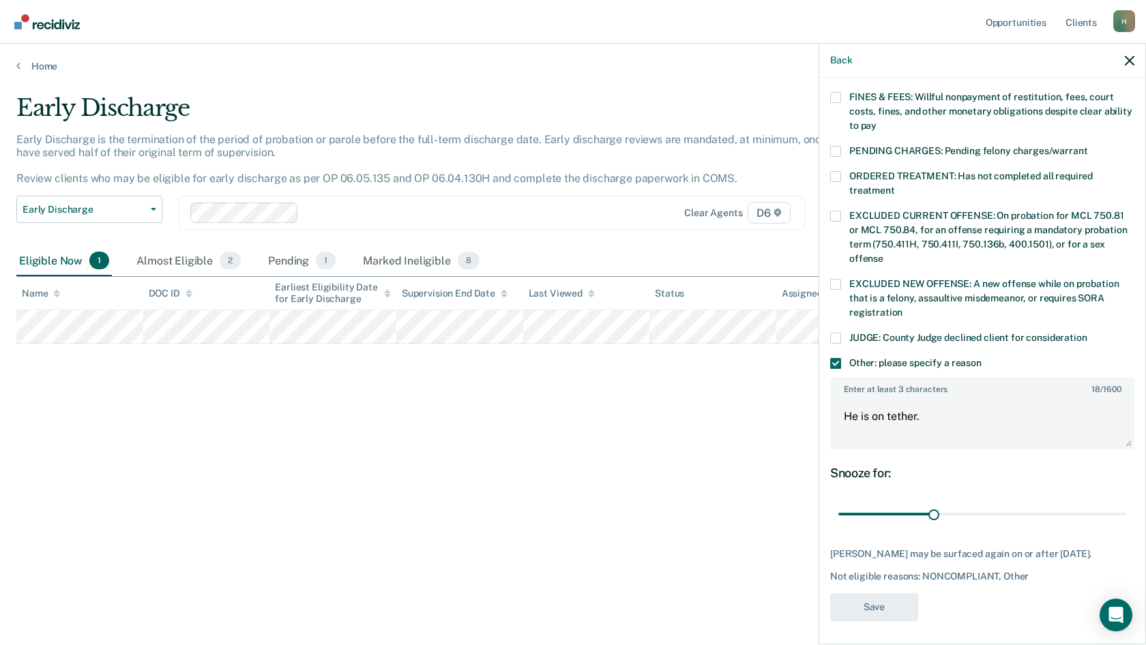
scroll to position [154, 0]
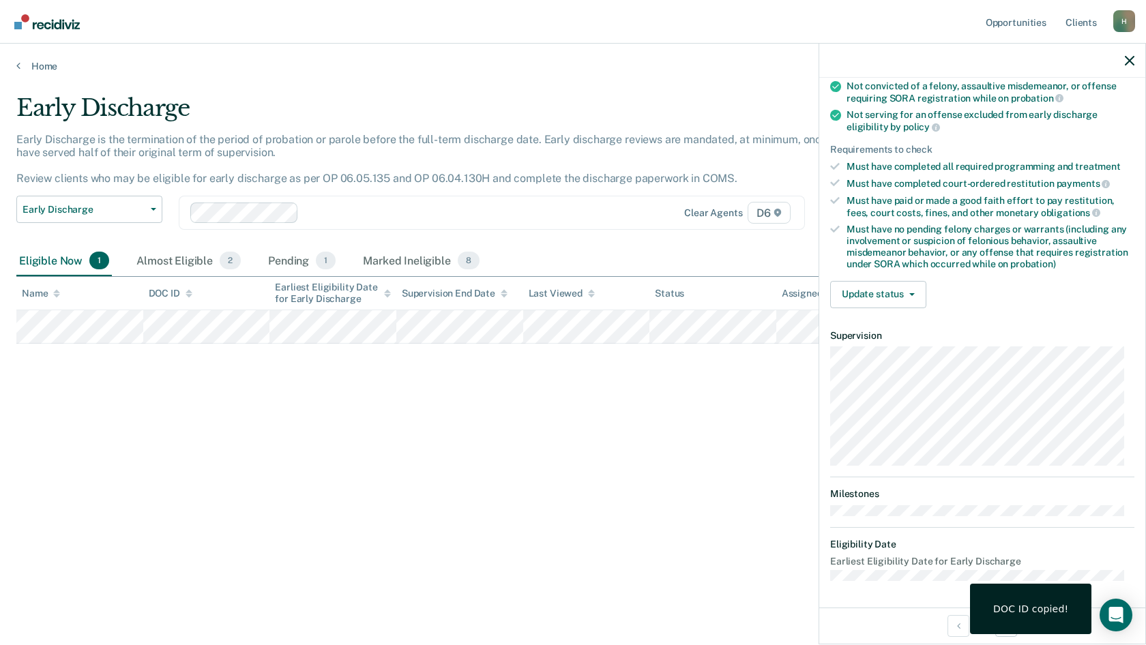
drag, startPoint x: 117, startPoint y: 409, endPoint x: 122, endPoint y: 416, distance: 8.2
click at [122, 416] on div "Early Discharge Early Discharge is the termination of the period of probation o…" at bounding box center [573, 318] width 1114 height 449
click at [1131, 62] on icon "button" at bounding box center [1130, 61] width 10 height 10
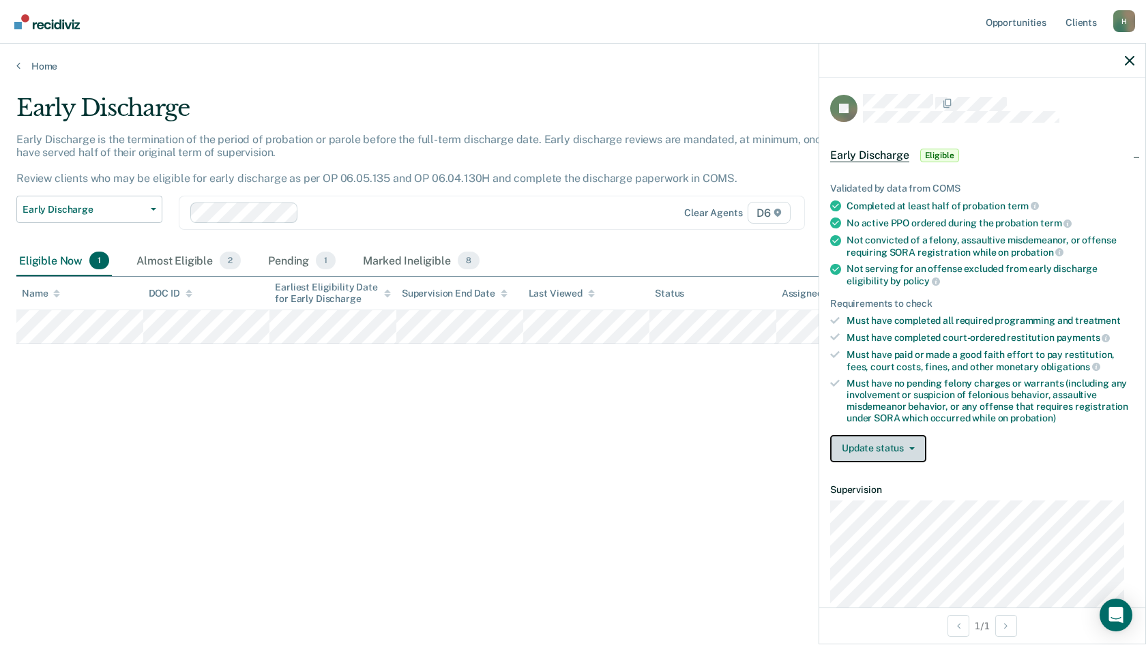
click at [907, 450] on button "Update status" at bounding box center [878, 448] width 96 height 27
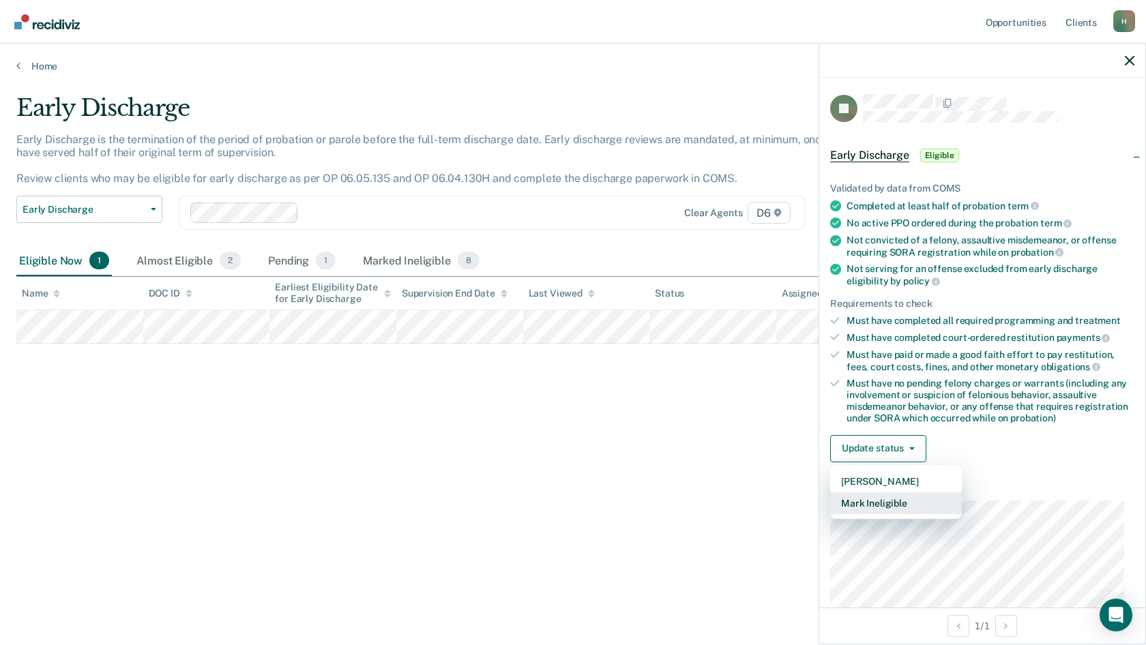
click at [901, 502] on button "Mark Ineligible" at bounding box center [896, 504] width 132 height 22
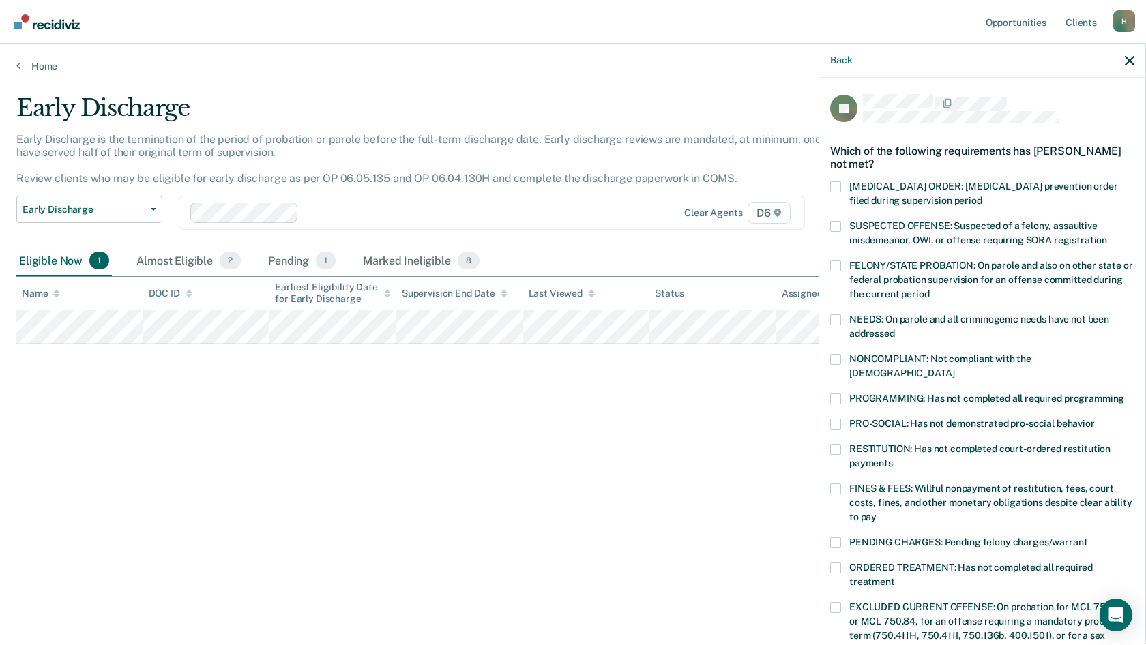
click at [837, 419] on span at bounding box center [835, 424] width 11 height 11
click at [1095, 419] on input "PRO-SOCIAL: Has not demonstrated pro-social behavior" at bounding box center [1095, 419] width 0 height 0
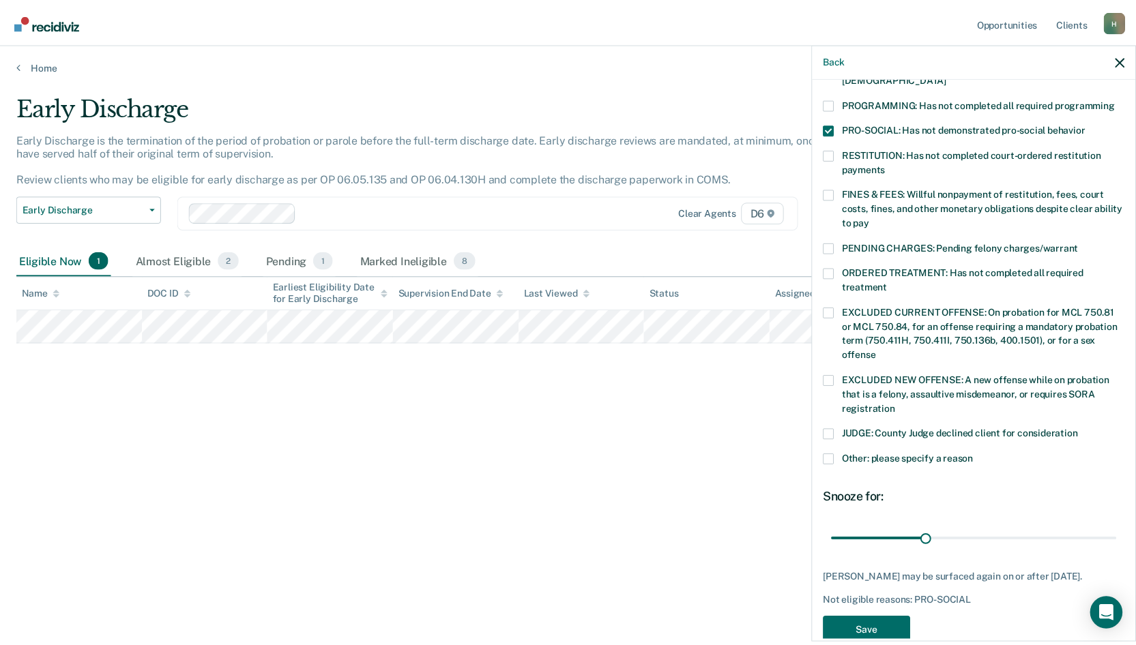
scroll to position [308, 0]
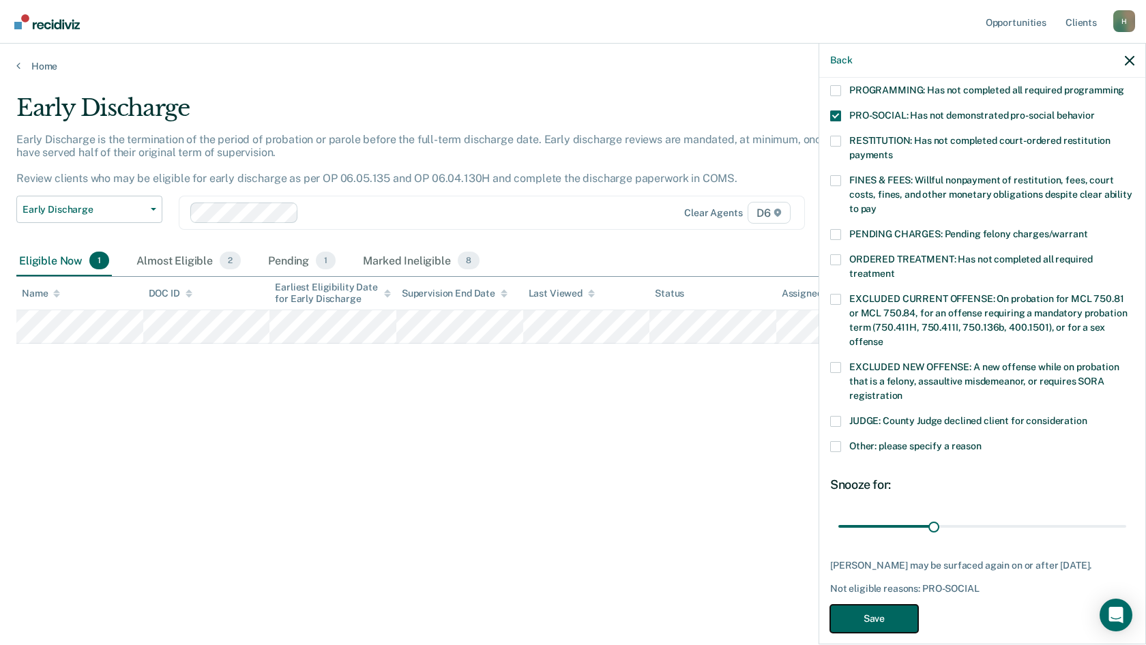
click at [901, 605] on button "Save" at bounding box center [874, 619] width 88 height 28
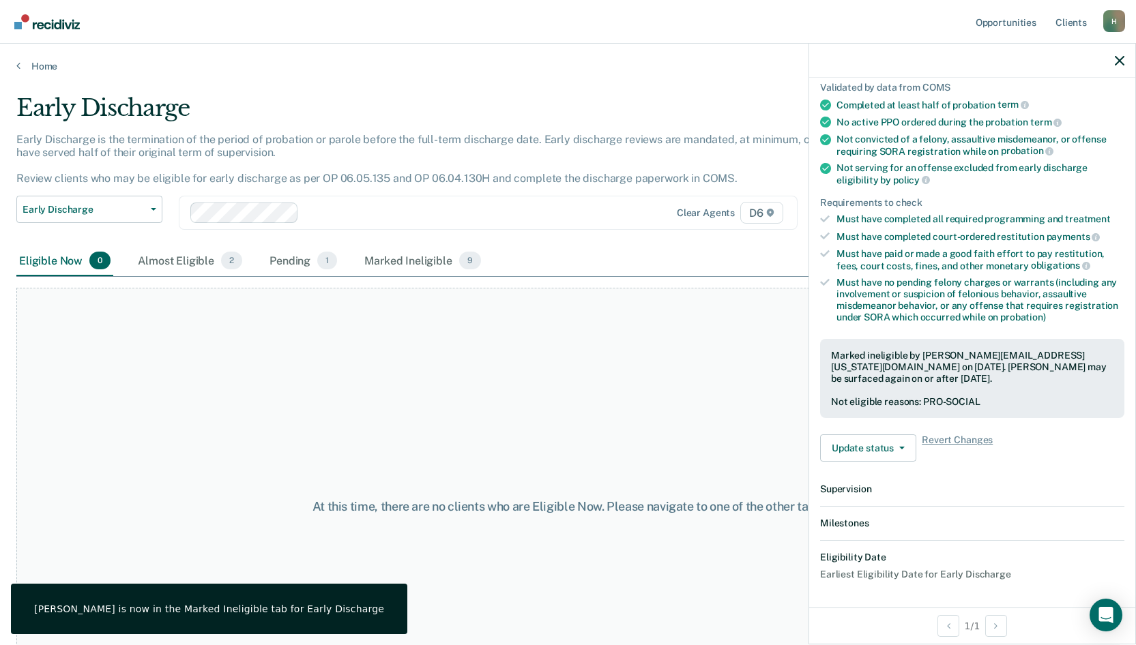
scroll to position [255, 0]
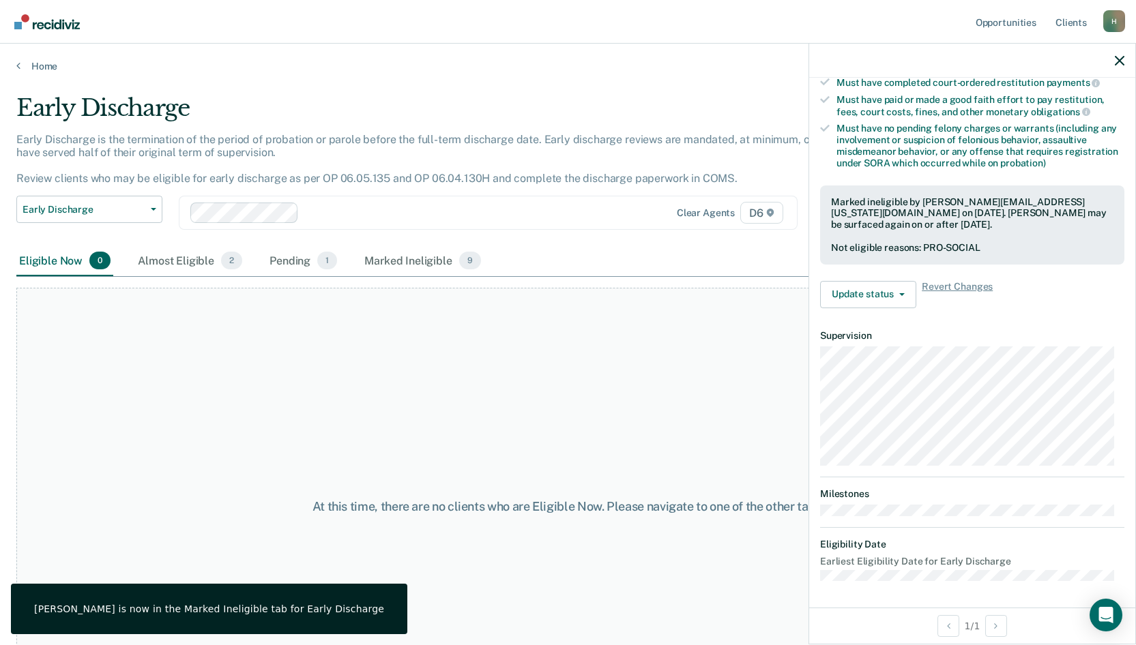
click at [1127, 61] on div at bounding box center [972, 61] width 326 height 34
click at [1118, 59] on icon "button" at bounding box center [1120, 61] width 10 height 10
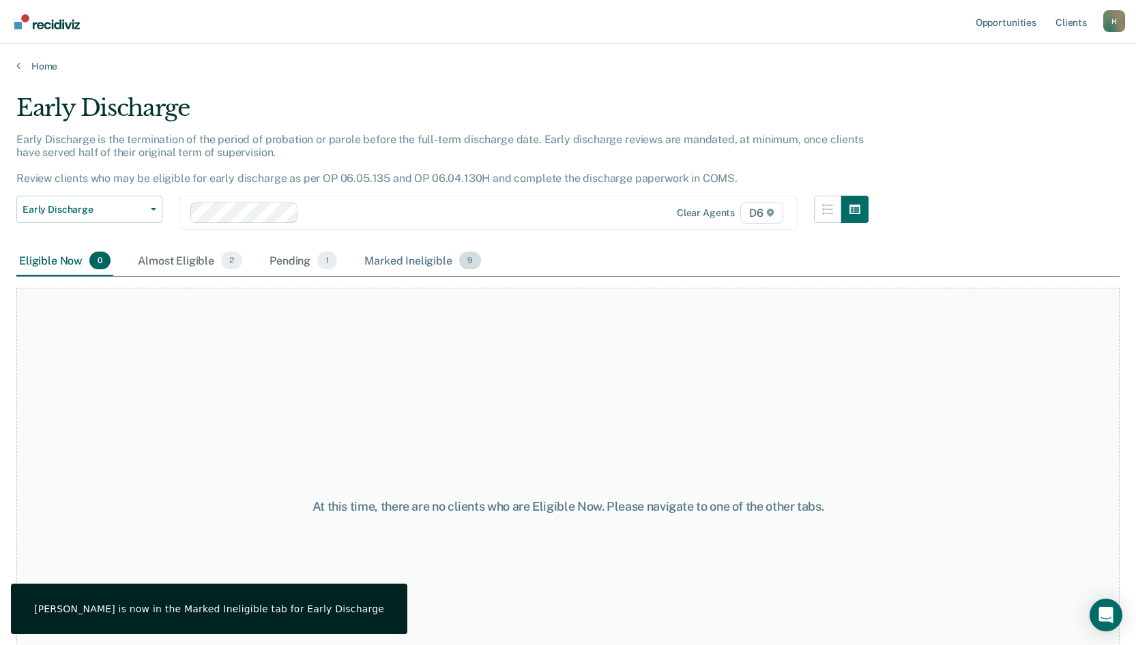
click at [411, 261] on div "Marked Ineligible 9" at bounding box center [423, 261] width 122 height 30
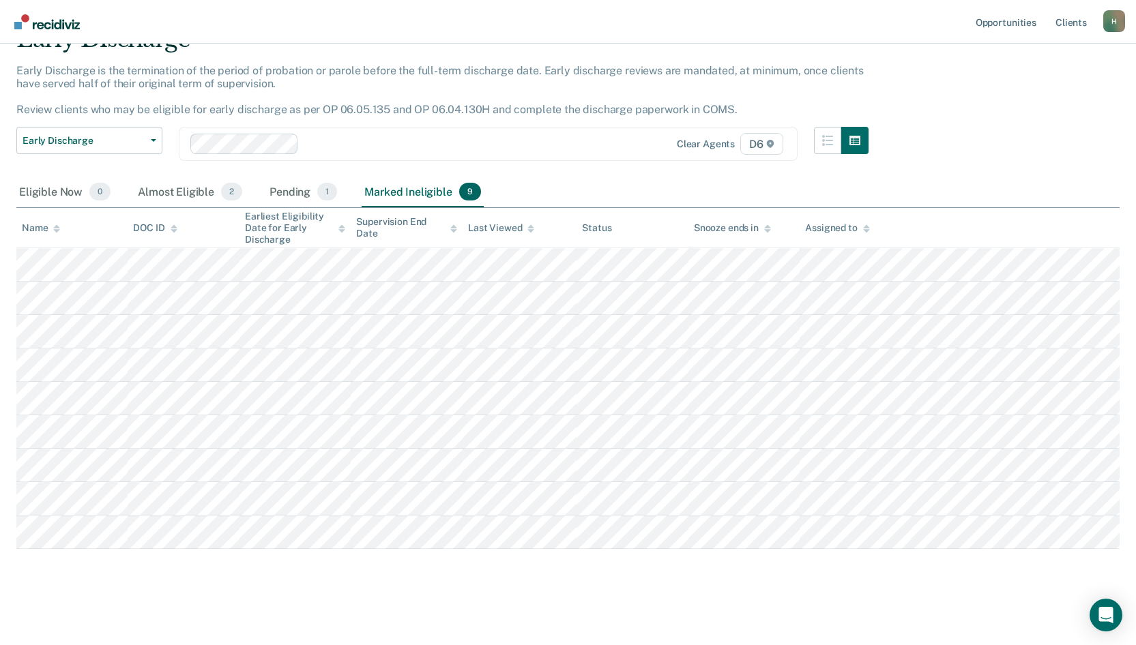
scroll to position [71, 0]
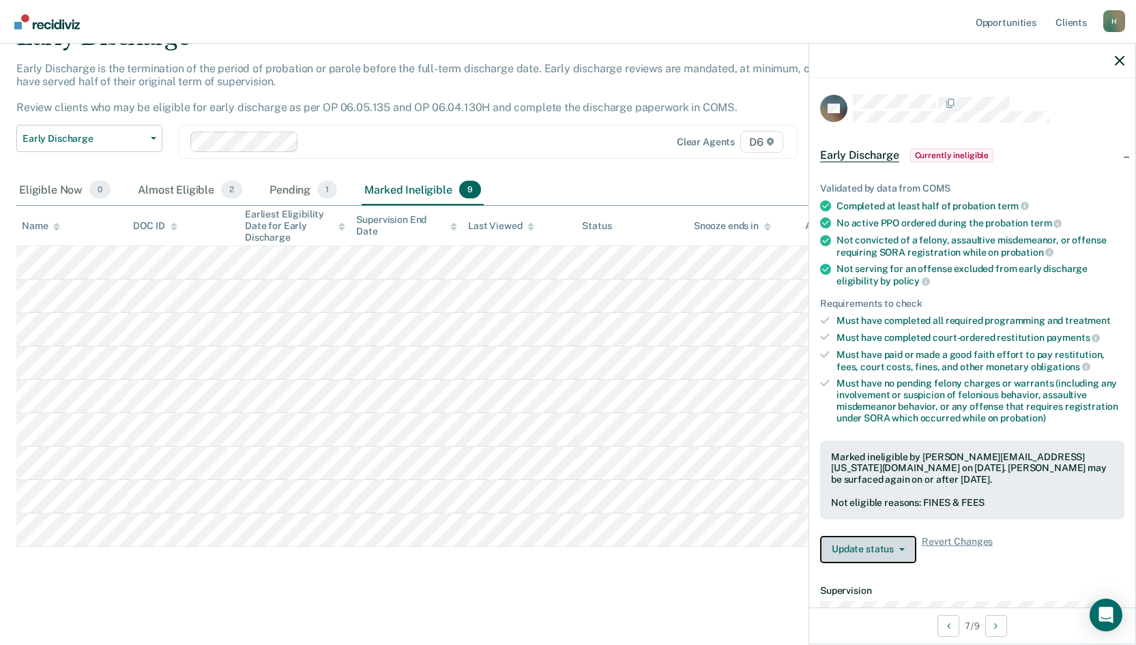
click at [884, 551] on button "Update status" at bounding box center [868, 549] width 96 height 27
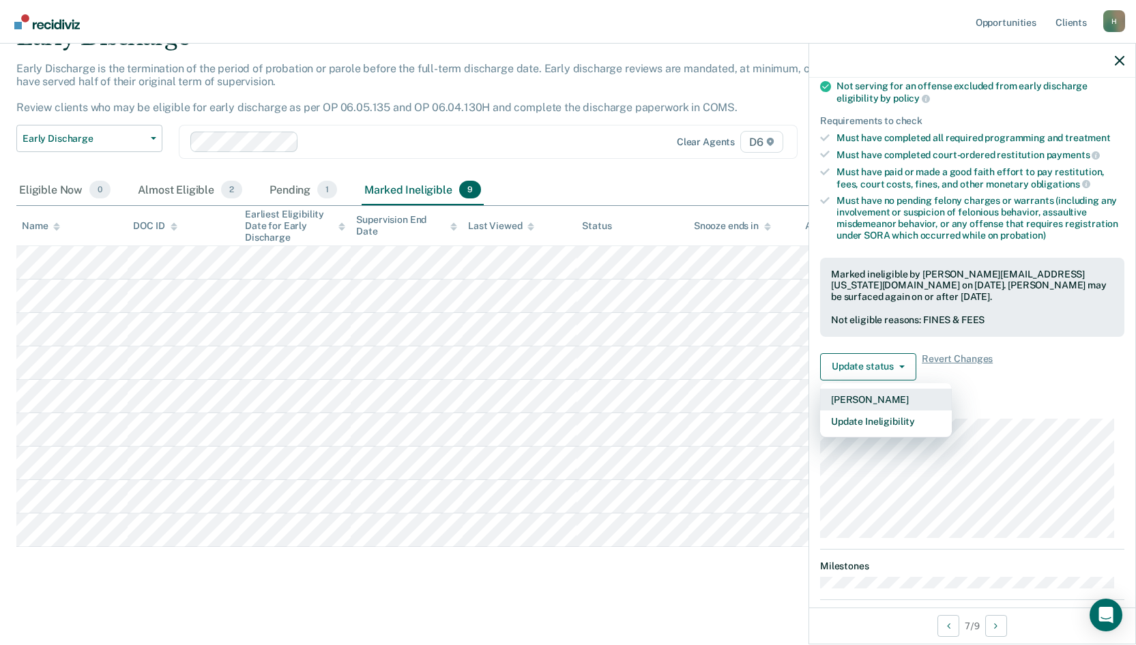
scroll to position [205, 0]
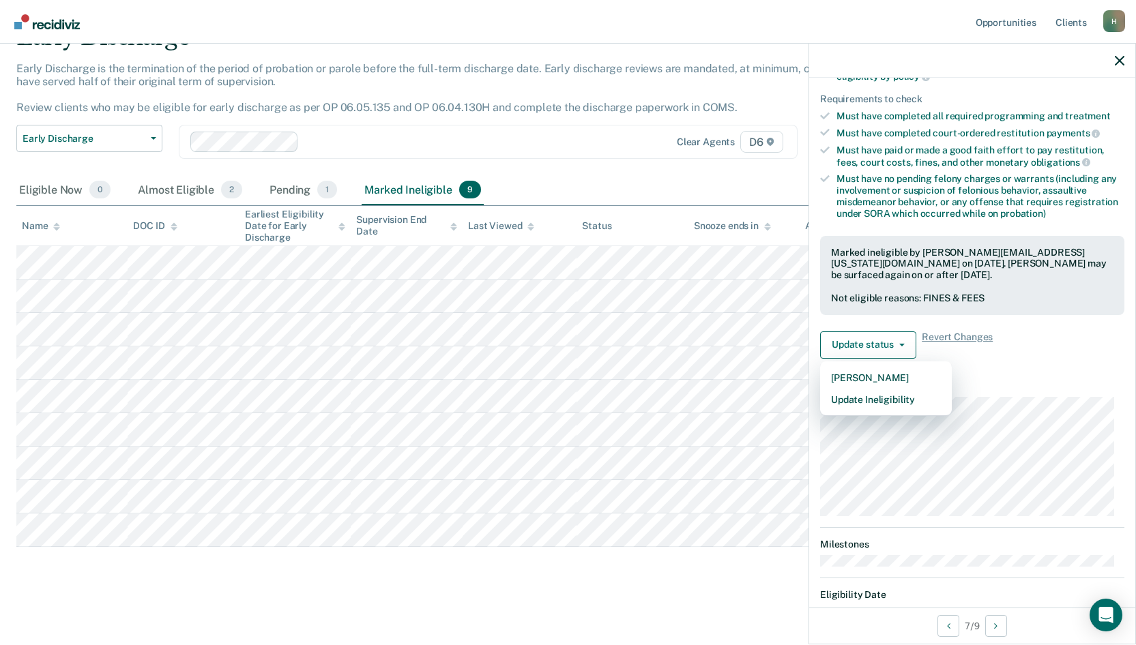
click at [698, 600] on main "Early Discharge Early Discharge is the termination of the period of probation o…" at bounding box center [568, 321] width 1136 height 640
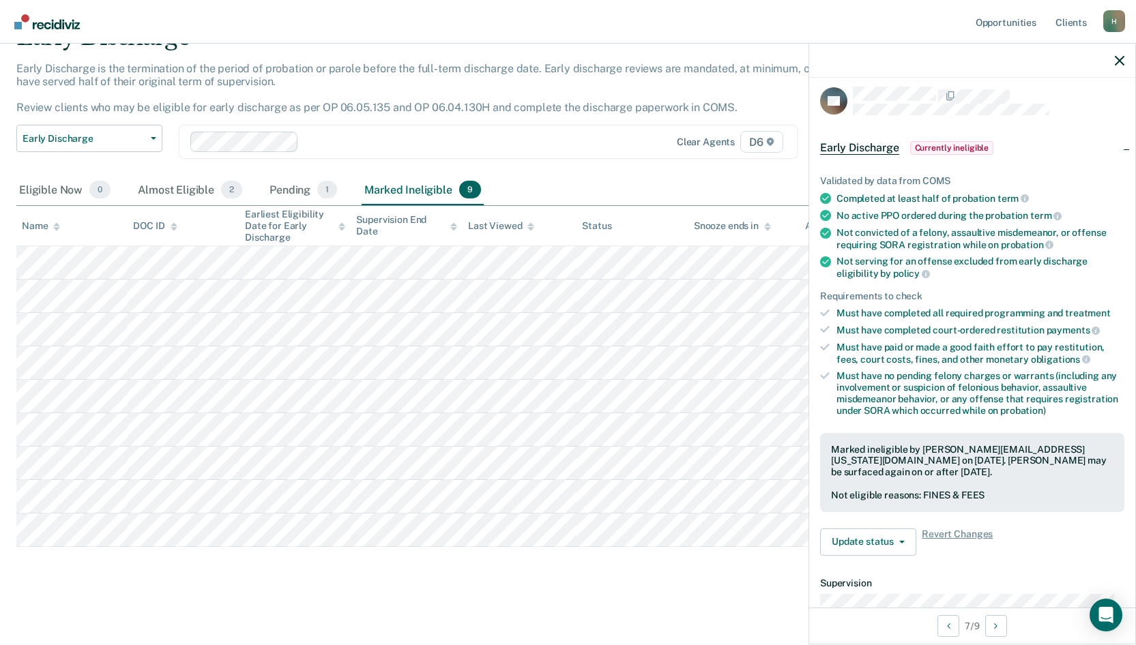
scroll to position [0, 0]
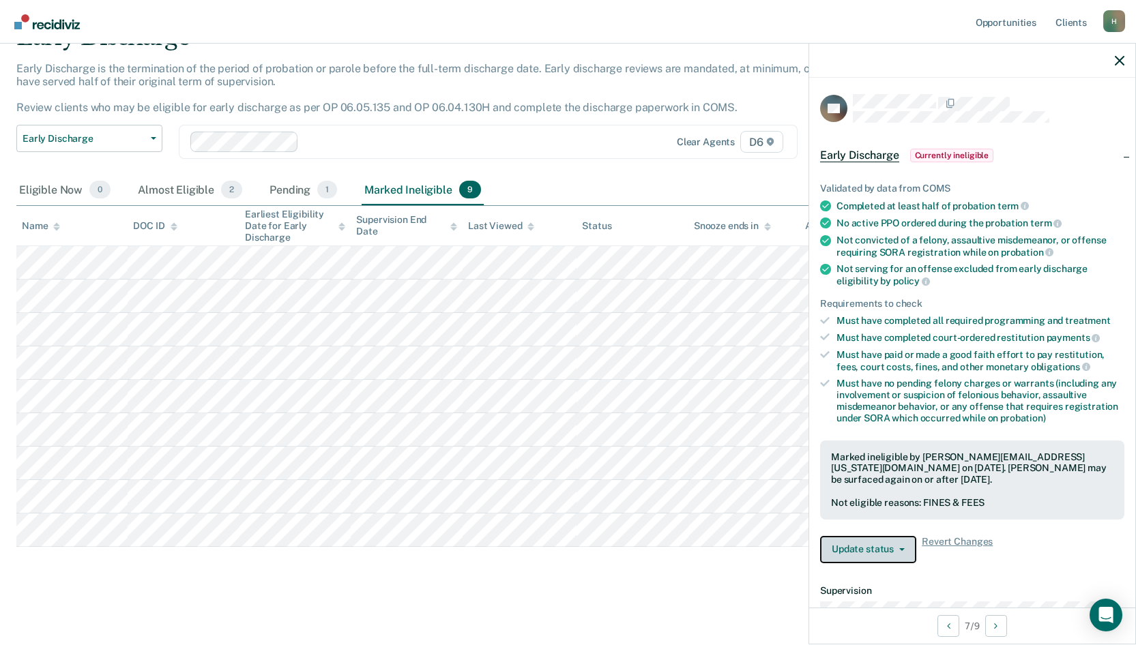
click at [899, 546] on button "Update status" at bounding box center [868, 549] width 96 height 27
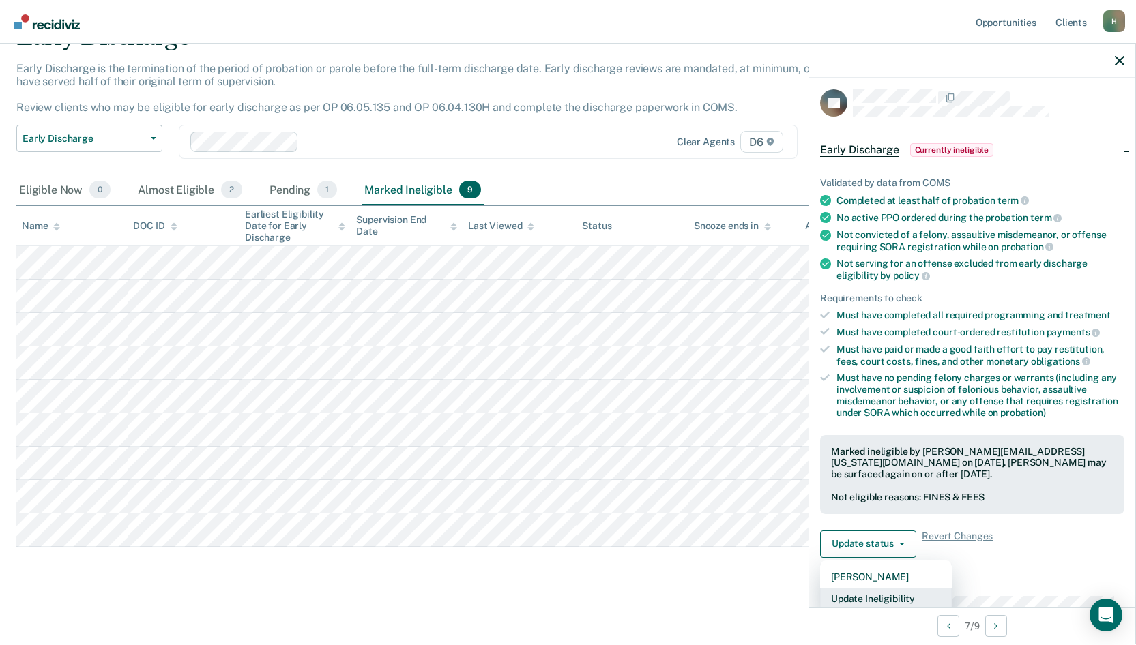
click at [879, 603] on button "Update Ineligibility" at bounding box center [886, 599] width 132 height 22
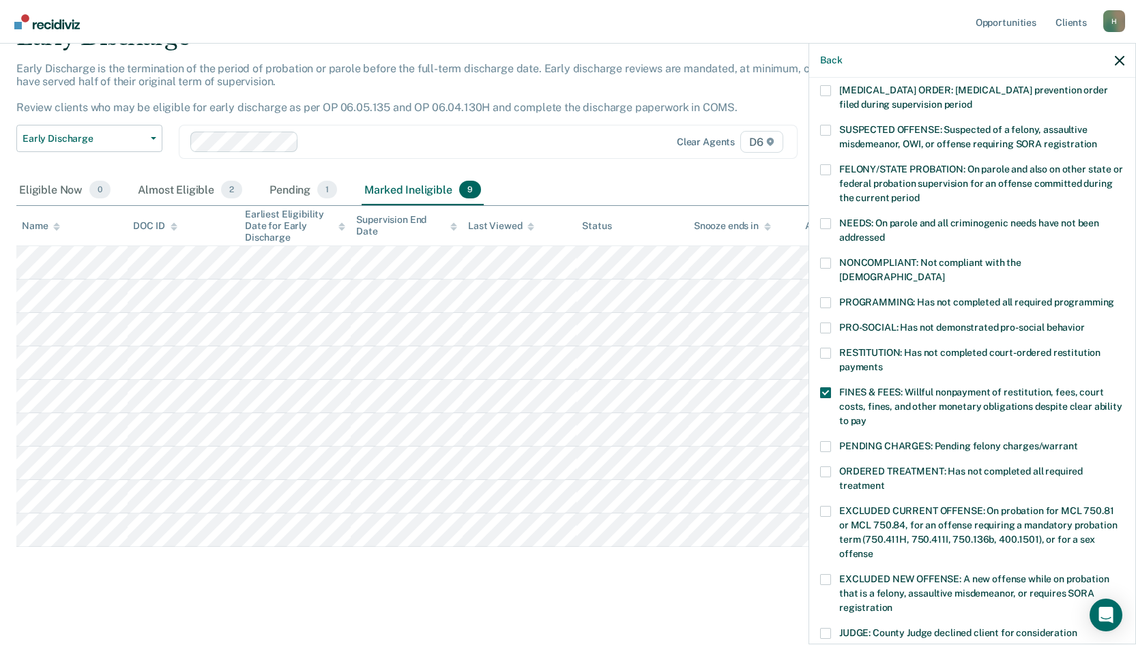
scroll to position [47, 0]
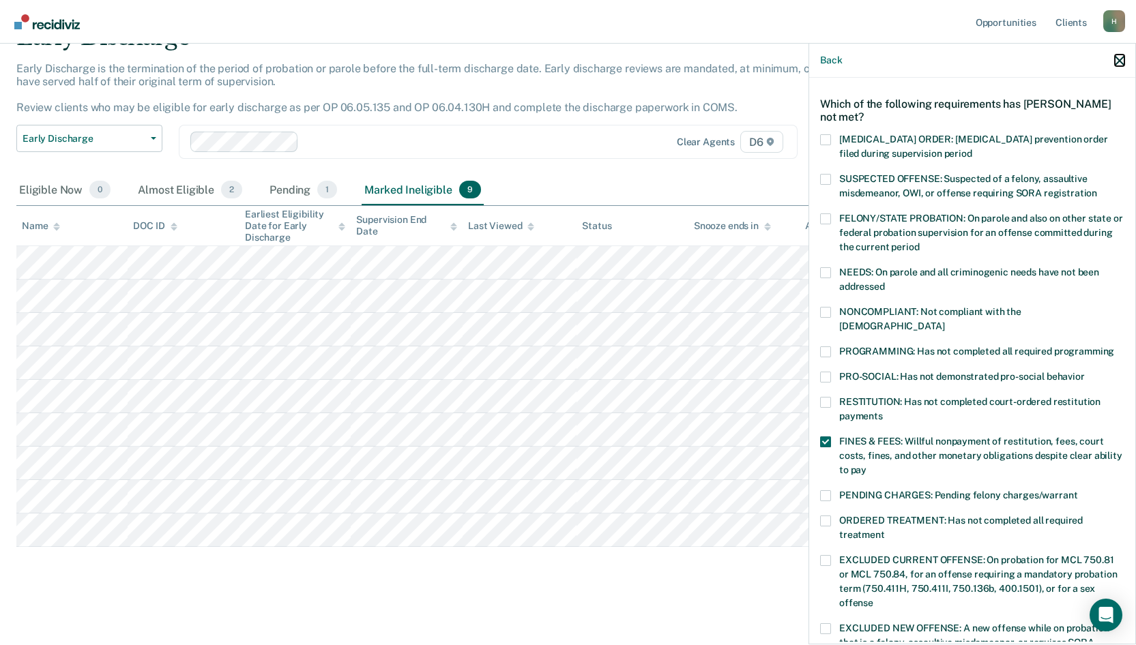
click at [1118, 56] on icon "button" at bounding box center [1120, 61] width 10 height 10
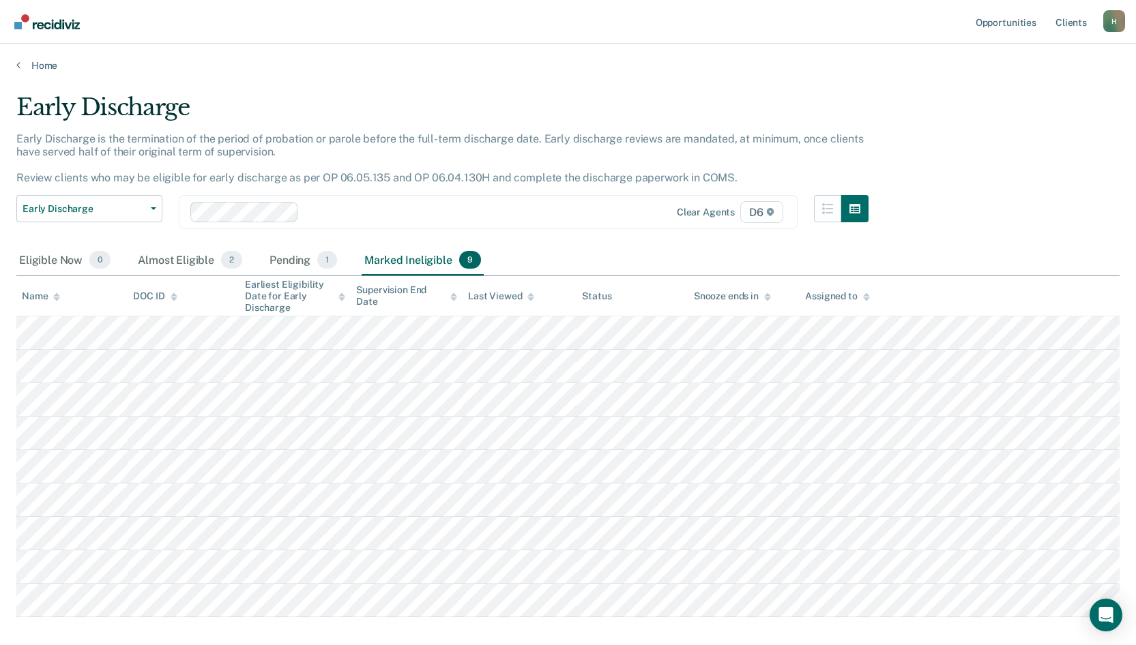
scroll to position [0, 0]
click at [43, 60] on link "Home" at bounding box center [567, 66] width 1103 height 12
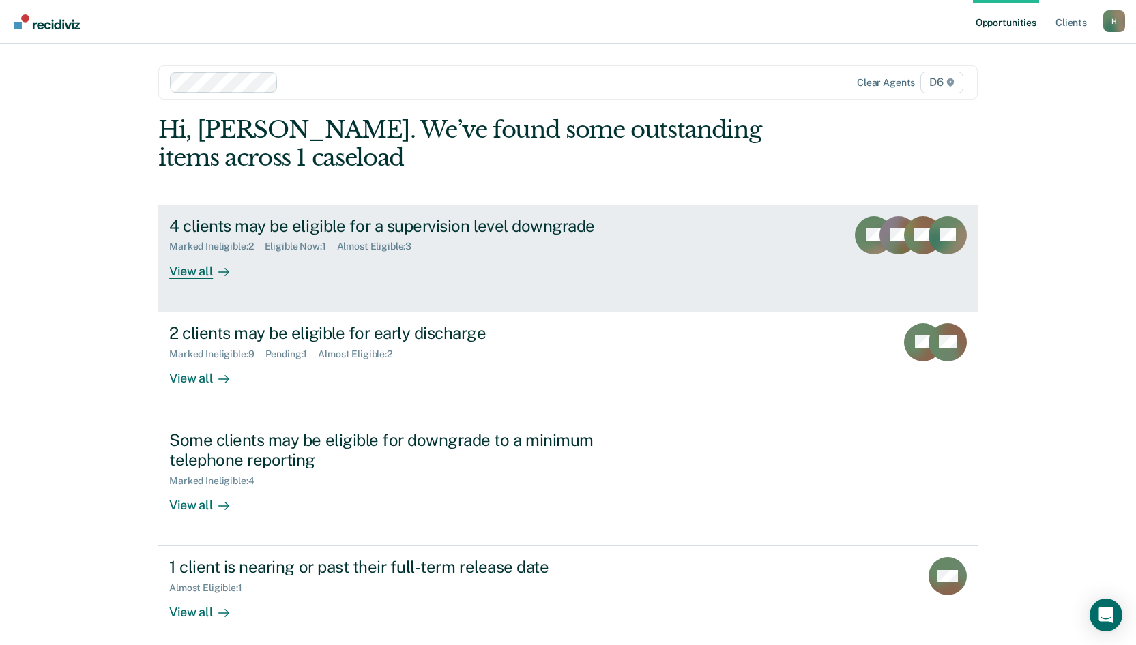
click at [188, 272] on div "View all" at bounding box center [207, 265] width 76 height 27
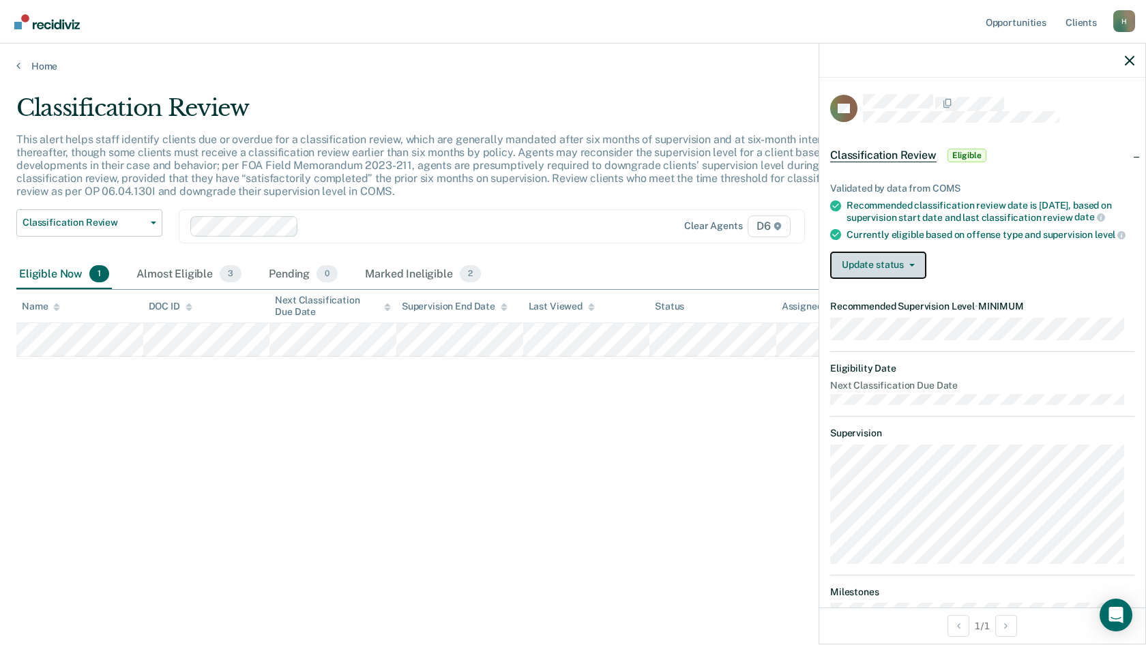
click at [891, 272] on button "Update status" at bounding box center [878, 265] width 96 height 27
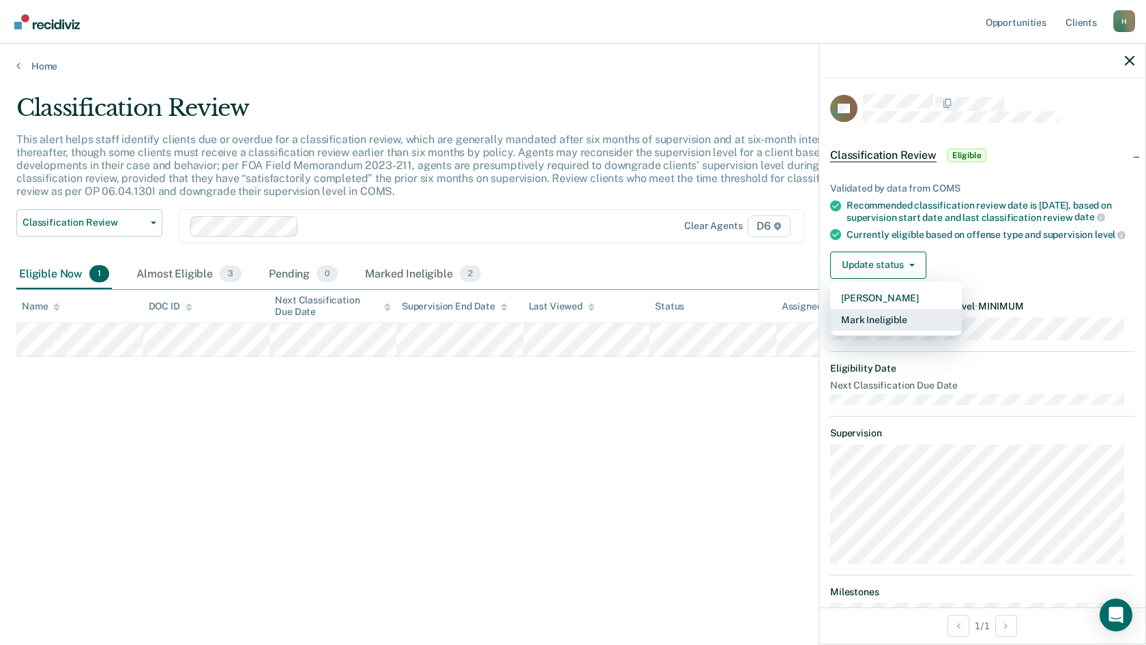
click at [892, 330] on button "Mark Ineligible" at bounding box center [896, 320] width 132 height 22
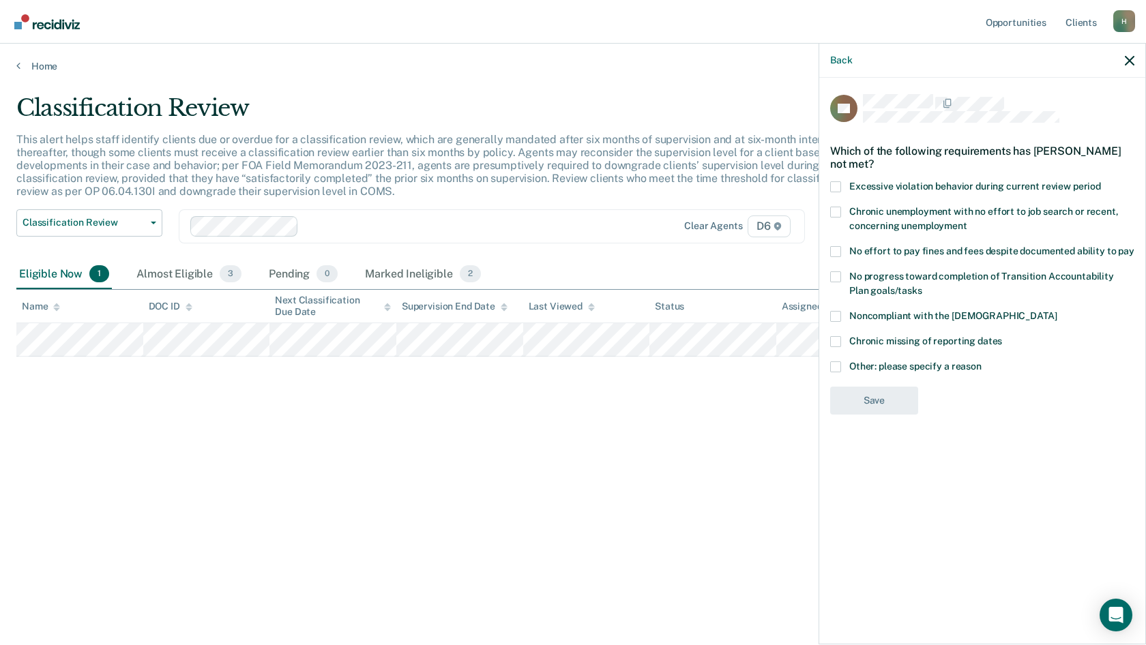
click at [843, 316] on label "Noncompliant with the [DEMOGRAPHIC_DATA]" at bounding box center [982, 318] width 304 height 14
click at [1057, 311] on input "Noncompliant with the [DEMOGRAPHIC_DATA]" at bounding box center [1057, 311] width 0 height 0
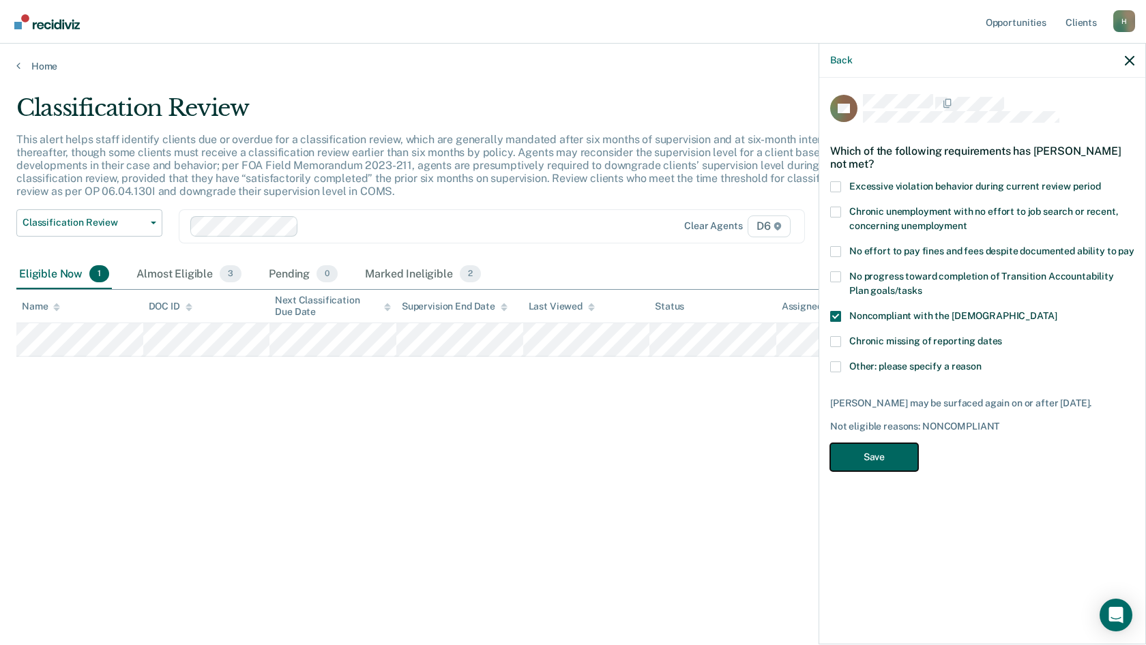
click at [890, 453] on button "Save" at bounding box center [874, 458] width 88 height 28
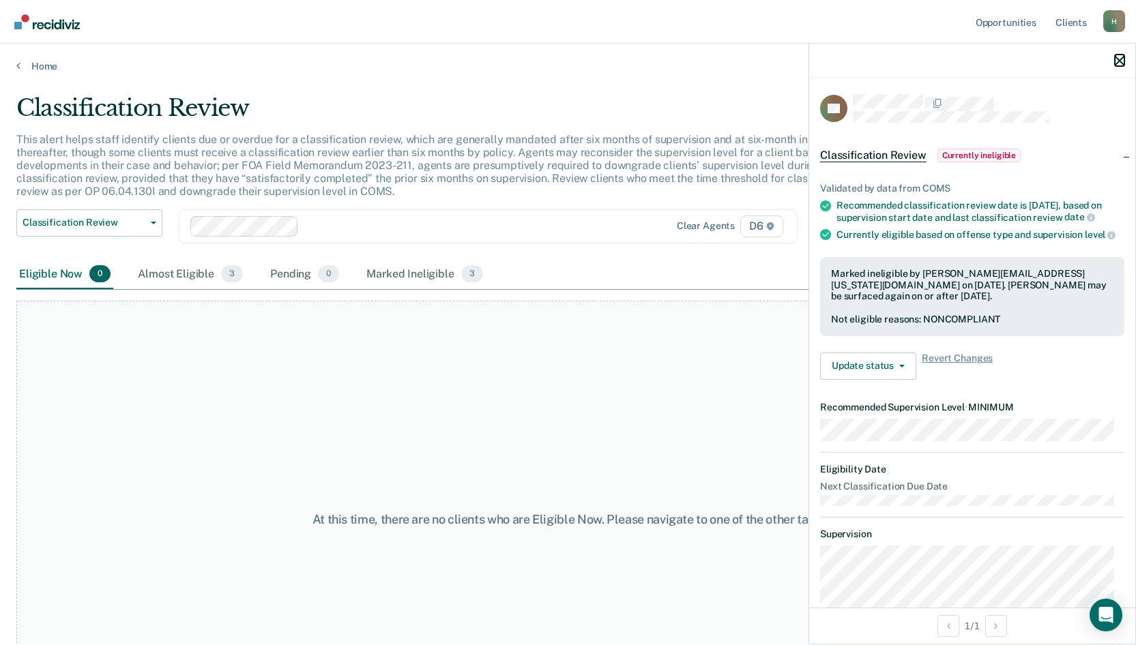
click at [1120, 57] on icon "button" at bounding box center [1120, 61] width 10 height 10
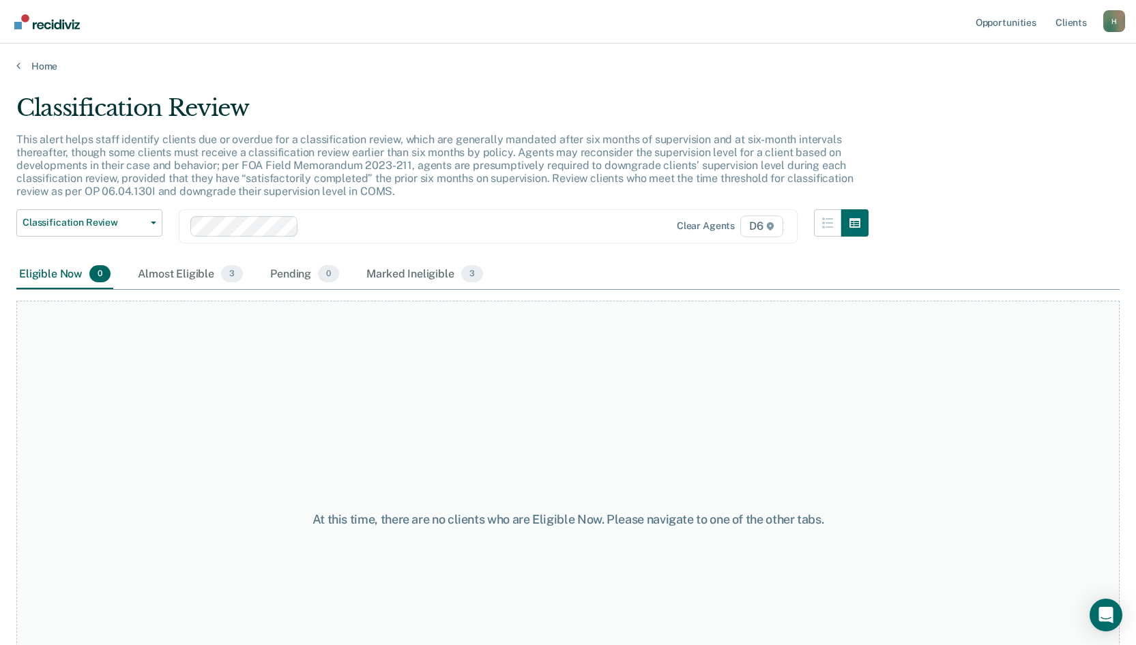
click at [33, 57] on div "Home" at bounding box center [568, 58] width 1136 height 29
click at [35, 63] on link "Home" at bounding box center [567, 66] width 1103 height 12
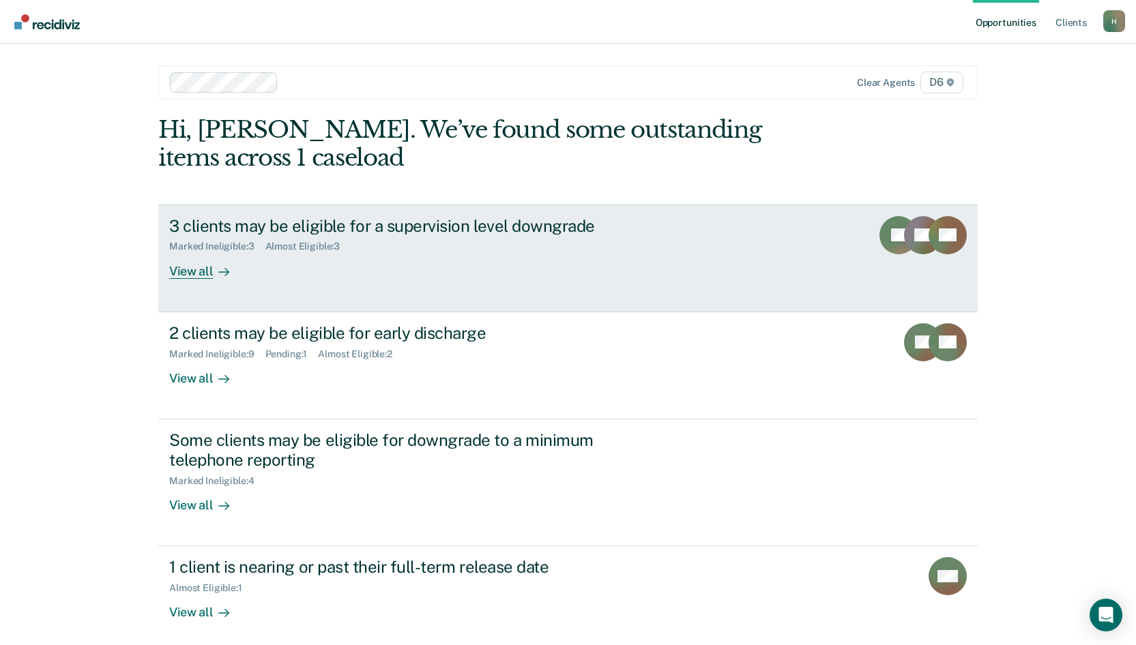
click at [176, 271] on div "View all" at bounding box center [207, 265] width 76 height 27
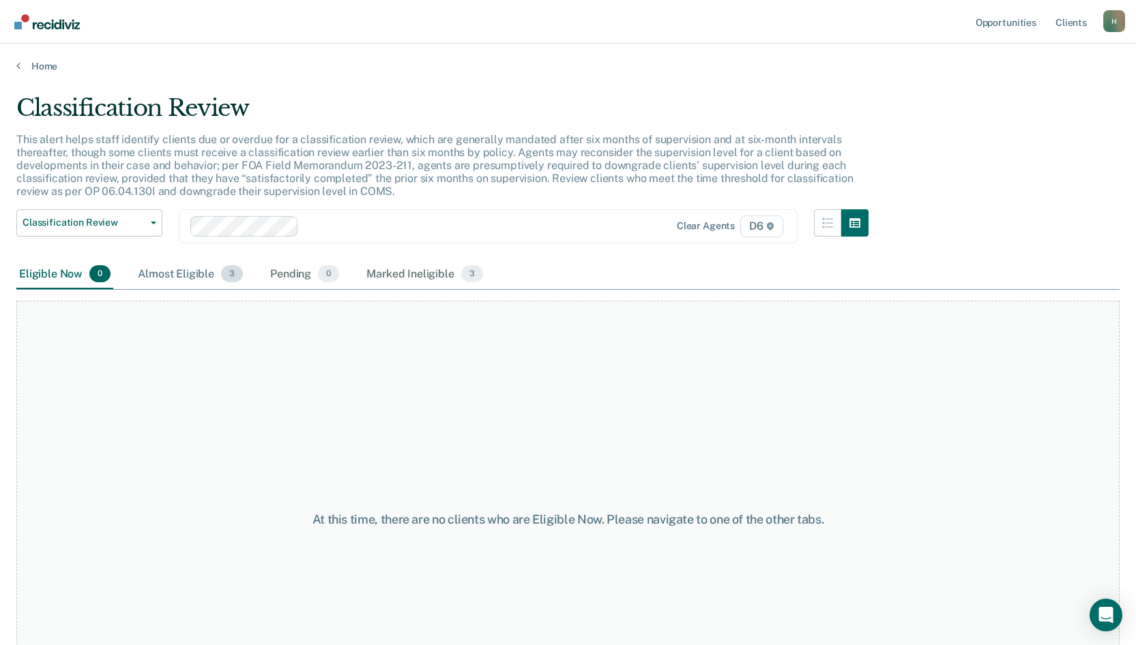
click at [187, 279] on div "Almost Eligible 3" at bounding box center [190, 275] width 111 height 30
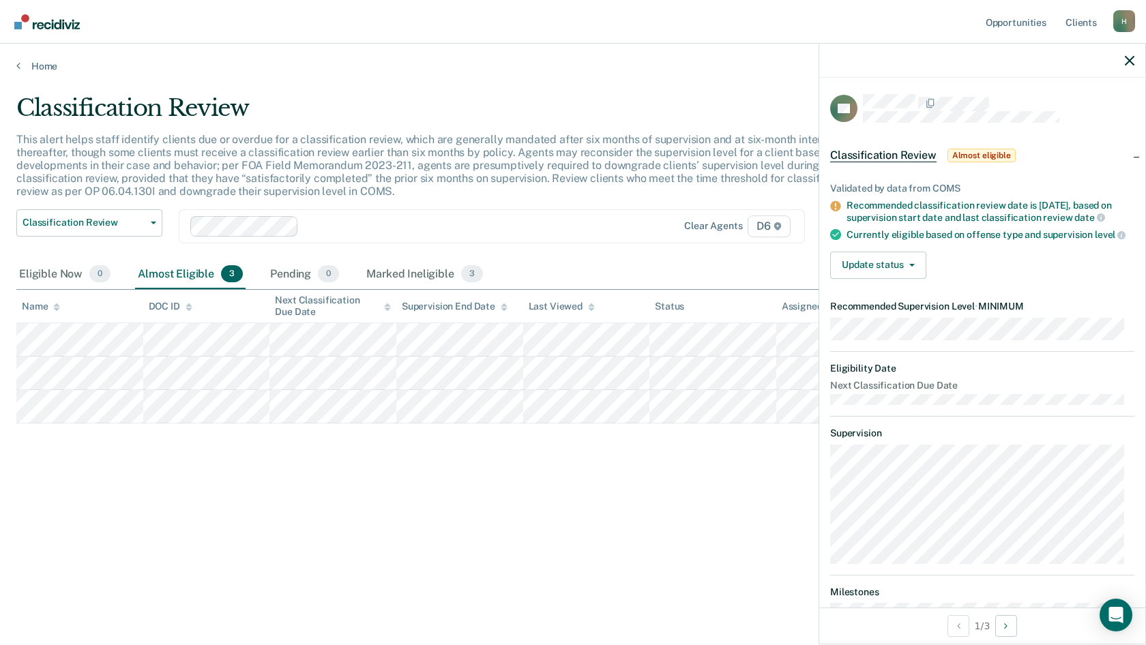
click at [1122, 63] on div at bounding box center [982, 61] width 326 height 34
click at [1127, 61] on icon "button" at bounding box center [1130, 61] width 10 height 10
click at [1132, 56] on icon "button" at bounding box center [1130, 61] width 10 height 10
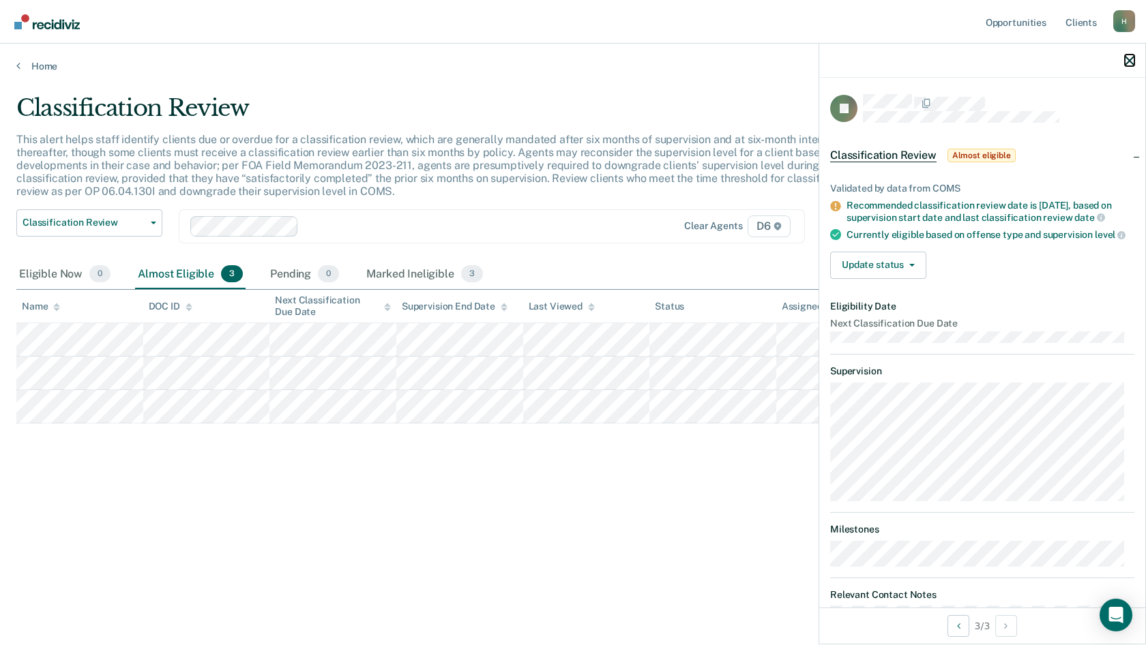
click at [1132, 58] on icon "button" at bounding box center [1130, 61] width 10 height 10
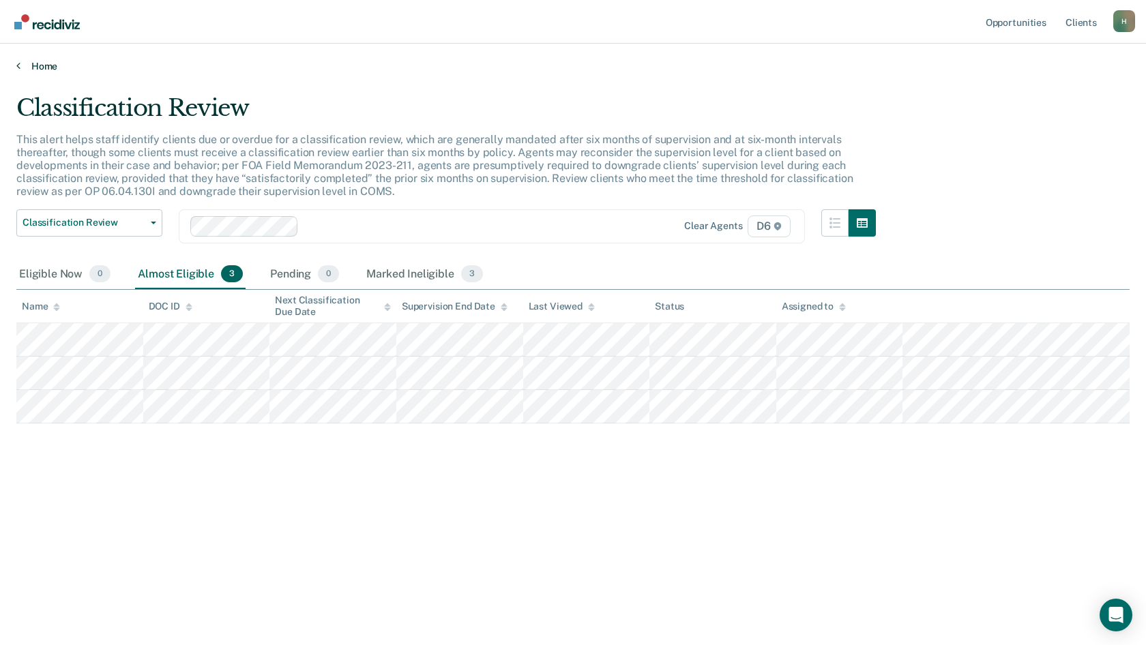
click at [37, 66] on link "Home" at bounding box center [573, 66] width 1114 height 12
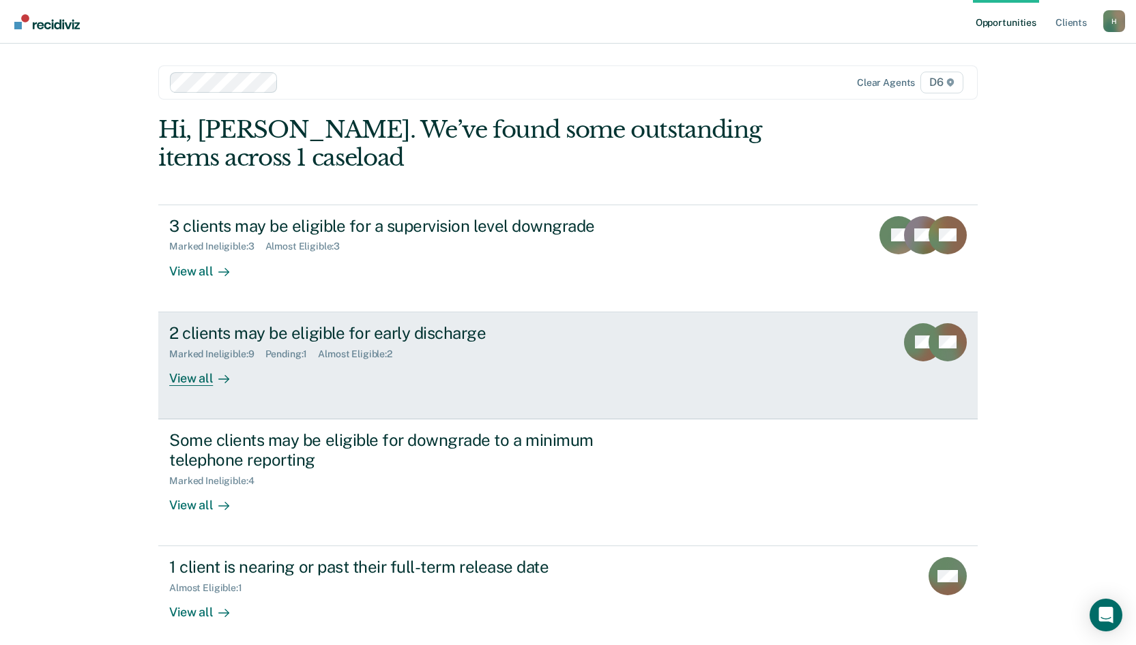
click at [187, 377] on div "View all" at bounding box center [207, 373] width 76 height 27
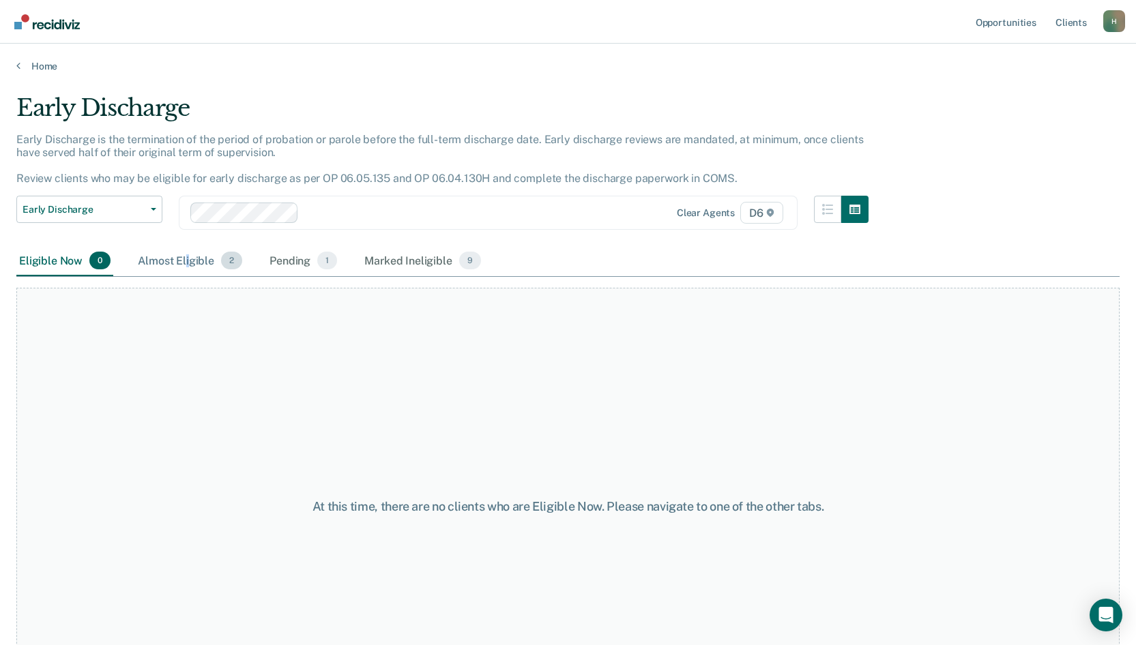
click at [186, 259] on div "Almost Eligible 2" at bounding box center [190, 261] width 110 height 30
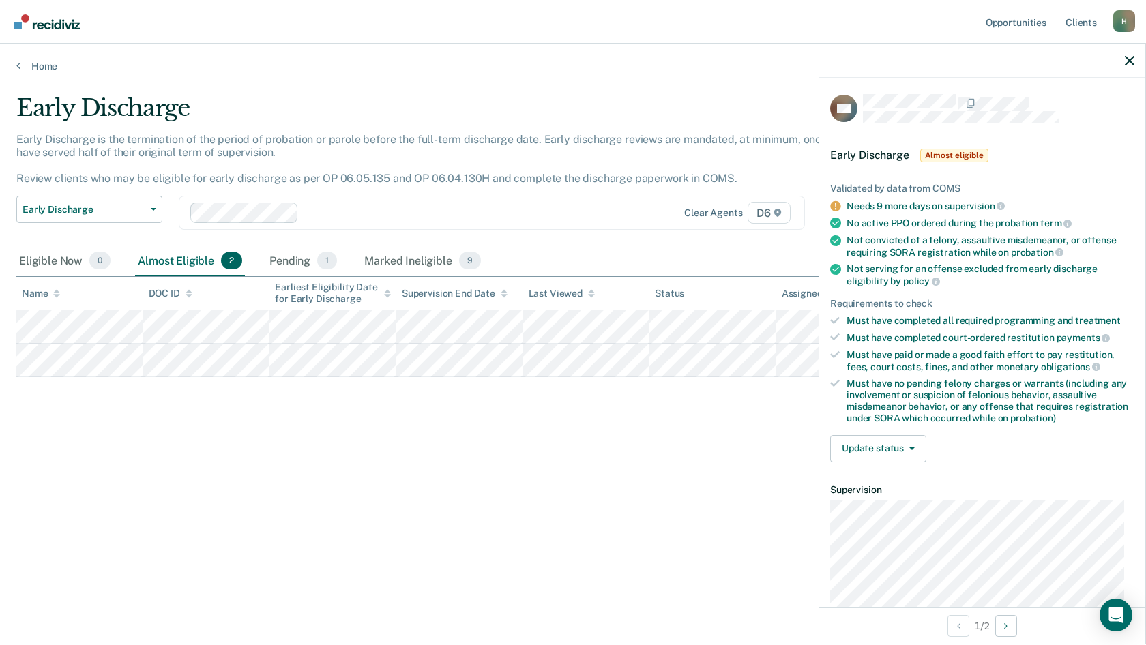
click at [1122, 62] on div at bounding box center [982, 61] width 326 height 34
click at [1129, 61] on div at bounding box center [982, 61] width 326 height 34
click at [1129, 61] on icon "button" at bounding box center [1130, 61] width 10 height 10
click at [1131, 61] on icon "button" at bounding box center [1130, 61] width 10 height 10
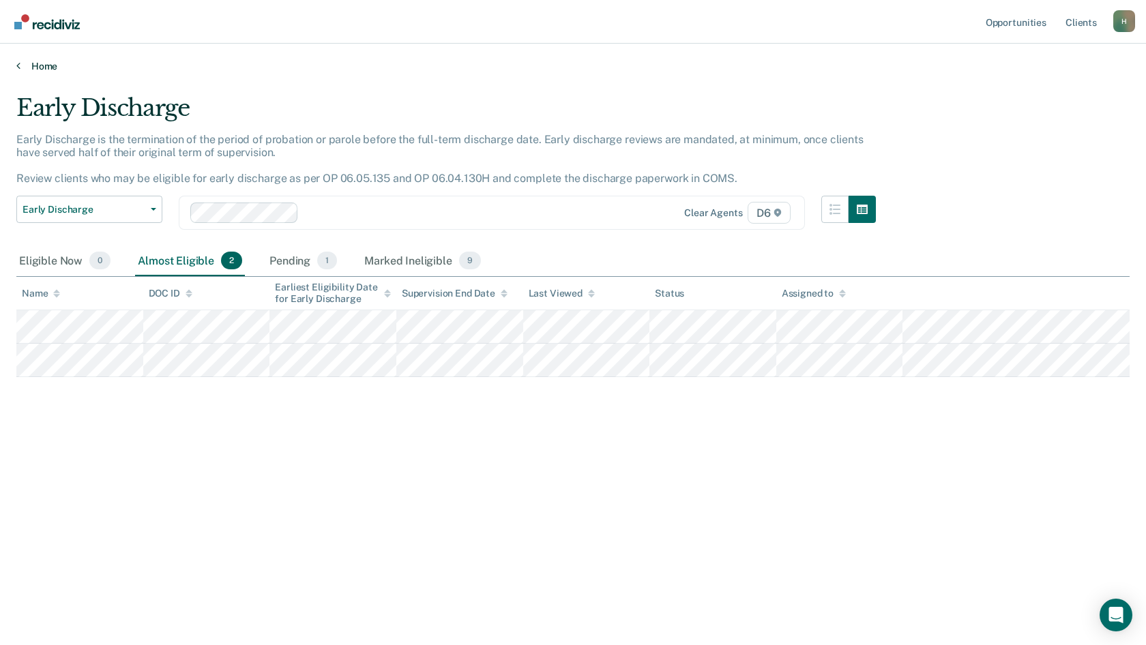
click at [37, 64] on link "Home" at bounding box center [573, 66] width 1114 height 12
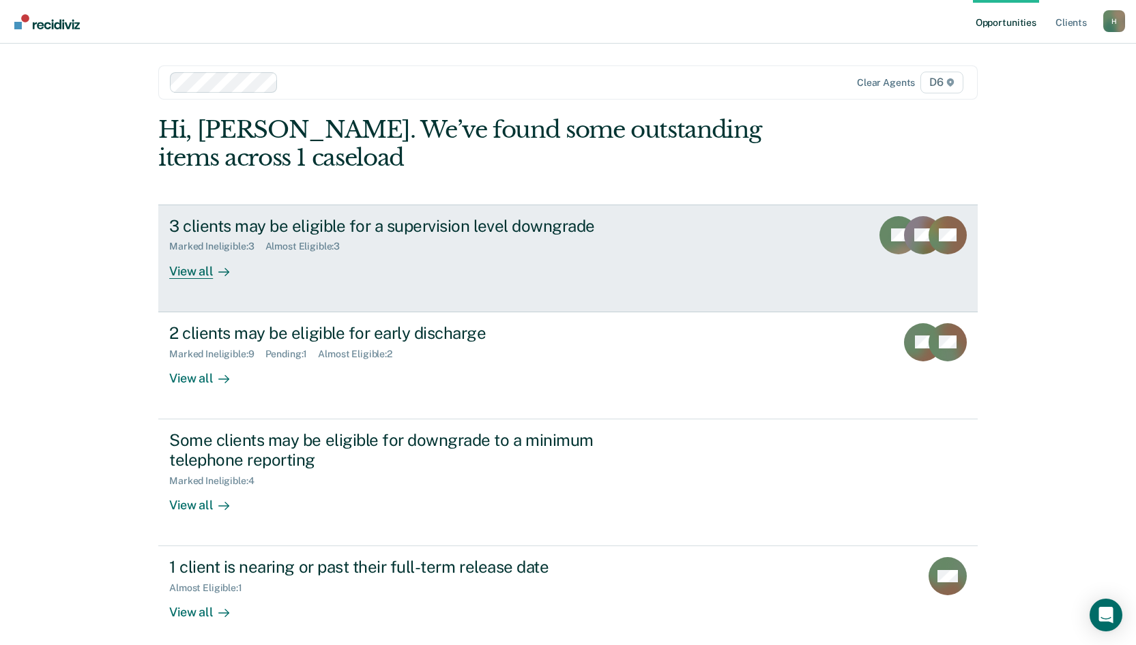
click at [195, 271] on div "View all" at bounding box center [207, 265] width 76 height 27
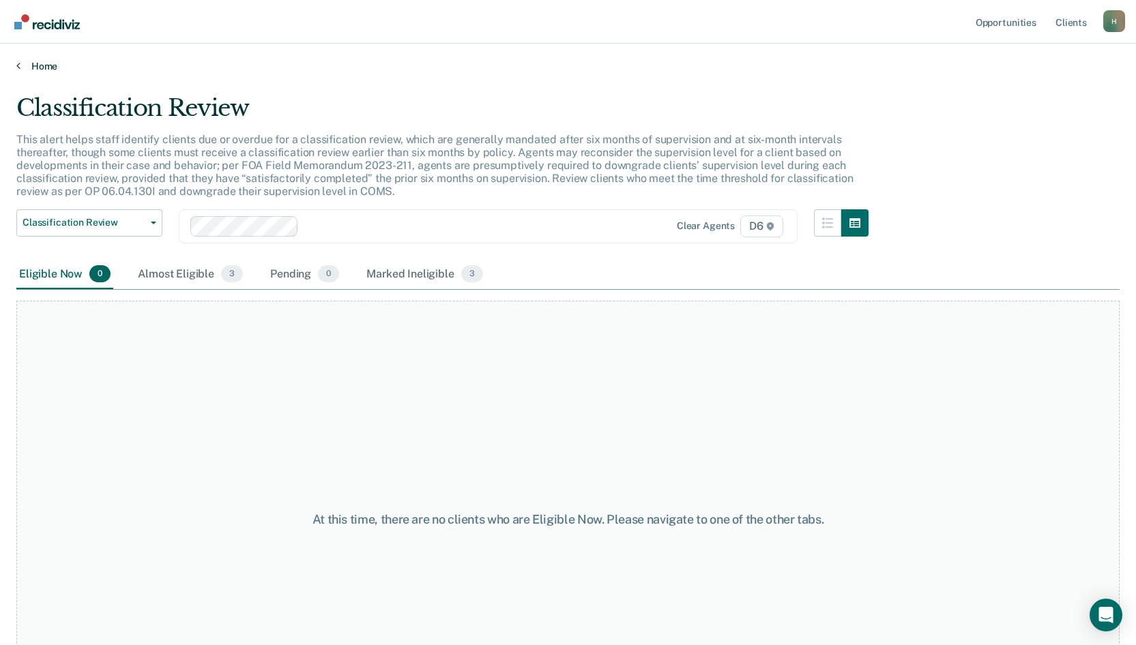
click at [44, 66] on link "Home" at bounding box center [567, 66] width 1103 height 12
